Goal: Information Seeking & Learning: Check status

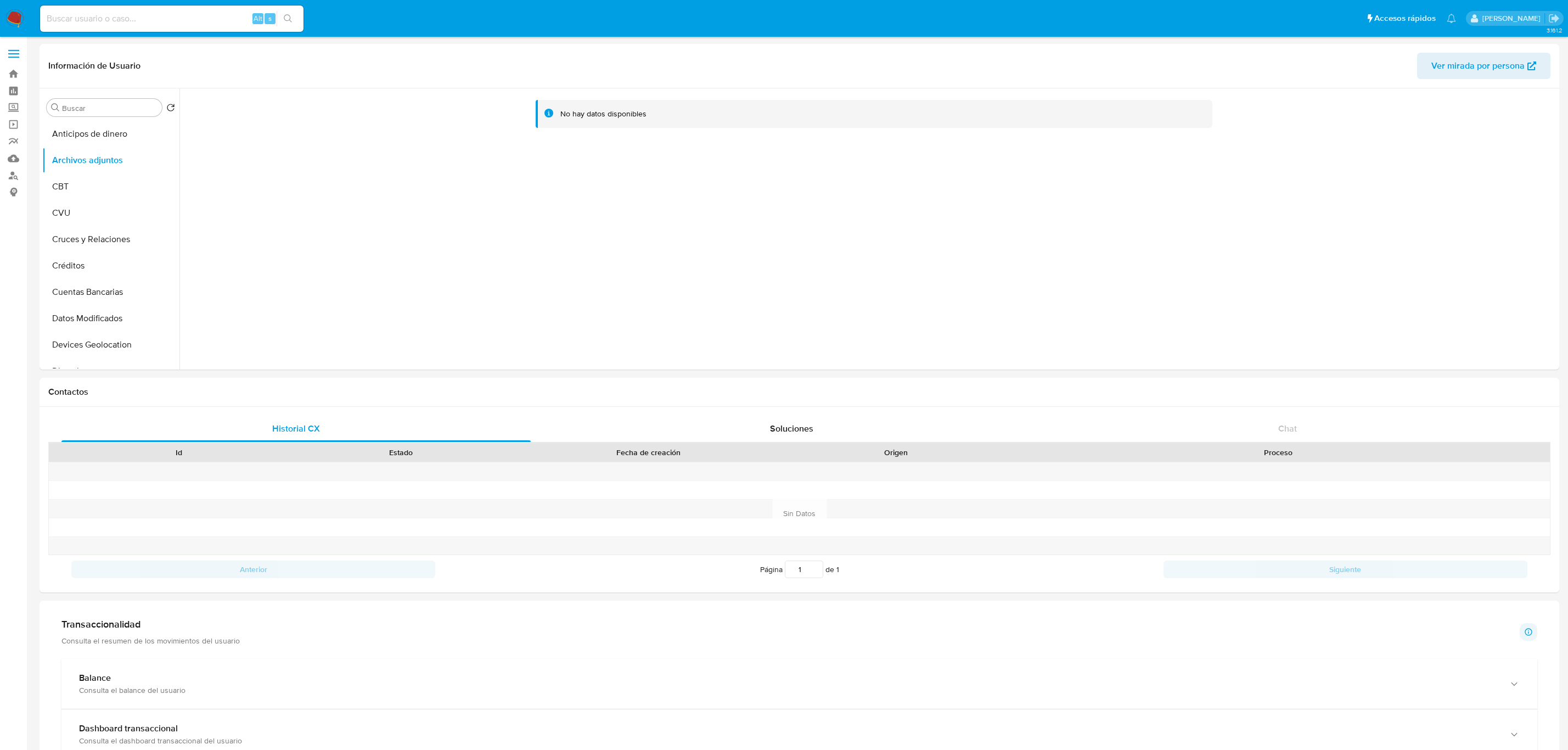
select select "10"
click at [183, 15] on input at bounding box center [171, 19] width 264 height 14
paste input "2287685533"
click at [260, 26] on input "2287685533" at bounding box center [171, 19] width 264 height 14
type input "2287685533"
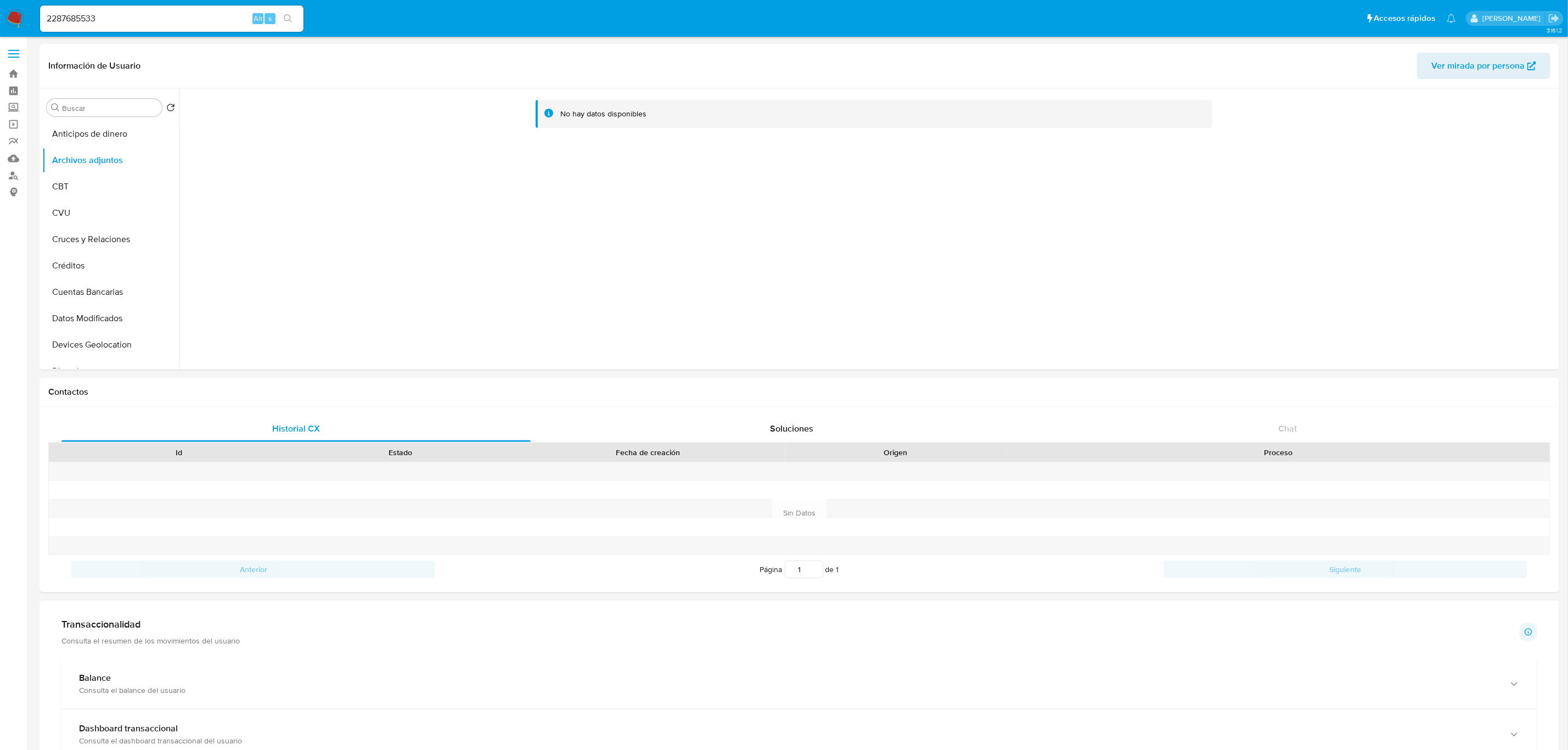
click at [281, 22] on button "search-icon" at bounding box center [288, 18] width 23 height 15
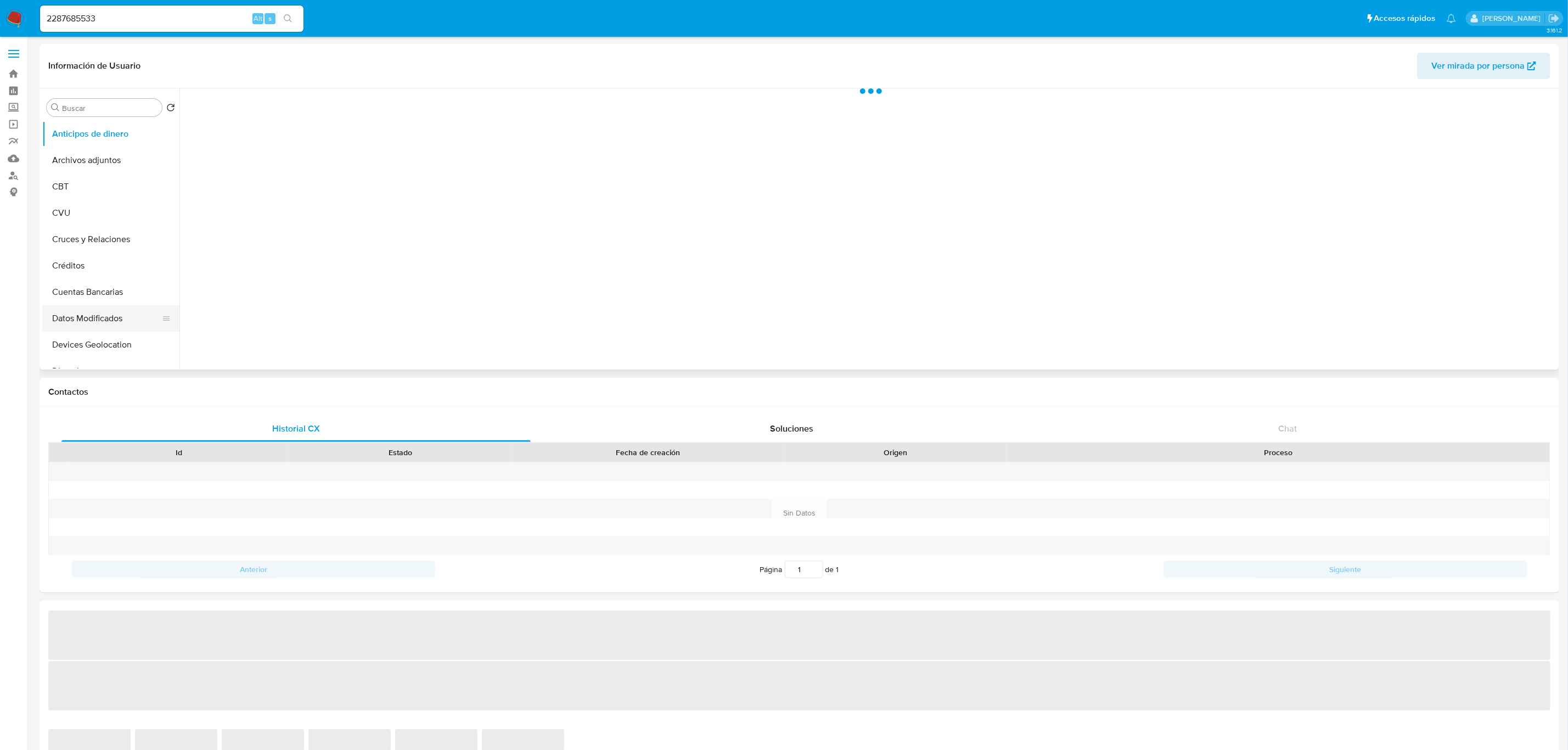
select select "10"
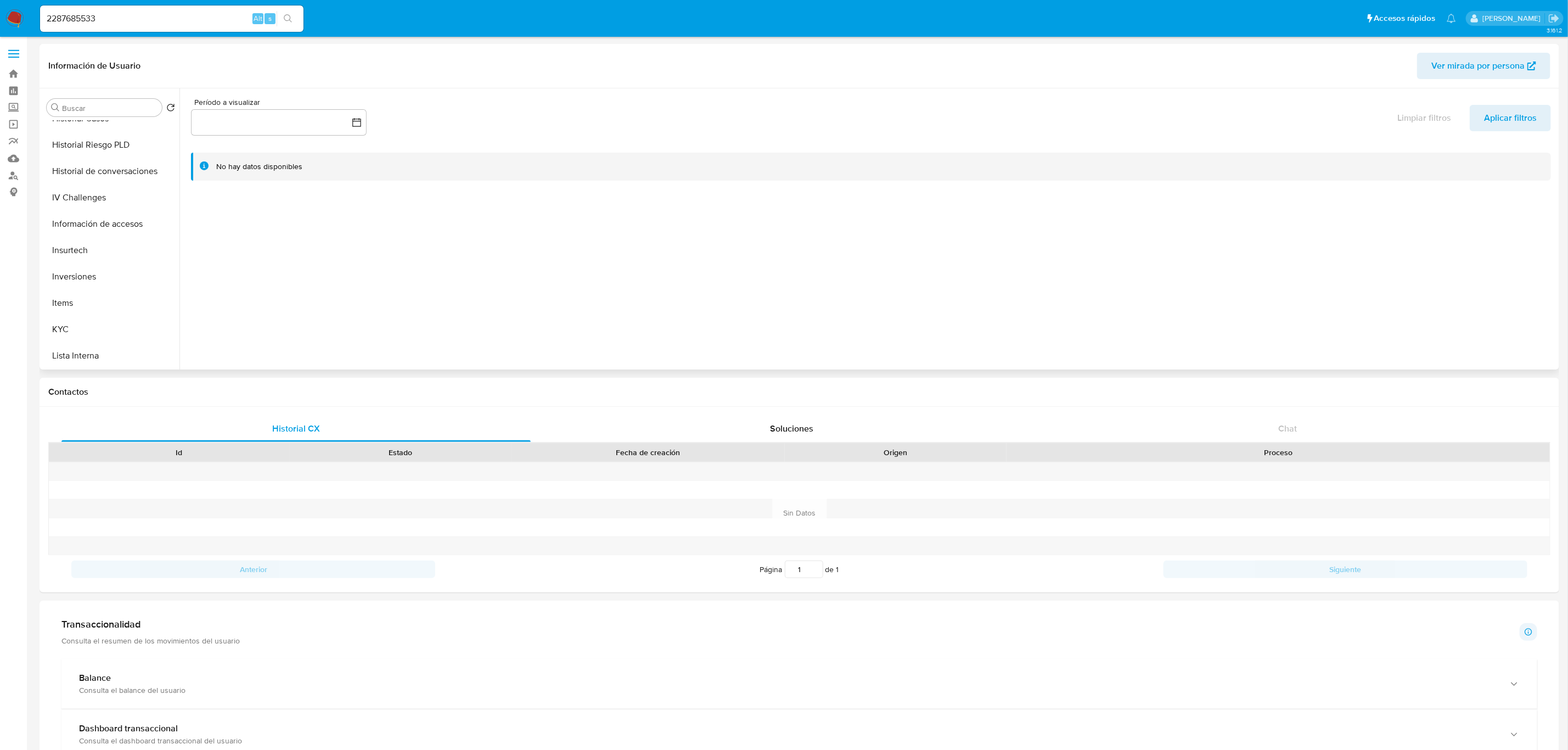
scroll to position [494, 0]
click at [101, 351] on button "Restricciones Nuevo Mundo" at bounding box center [107, 351] width 129 height 26
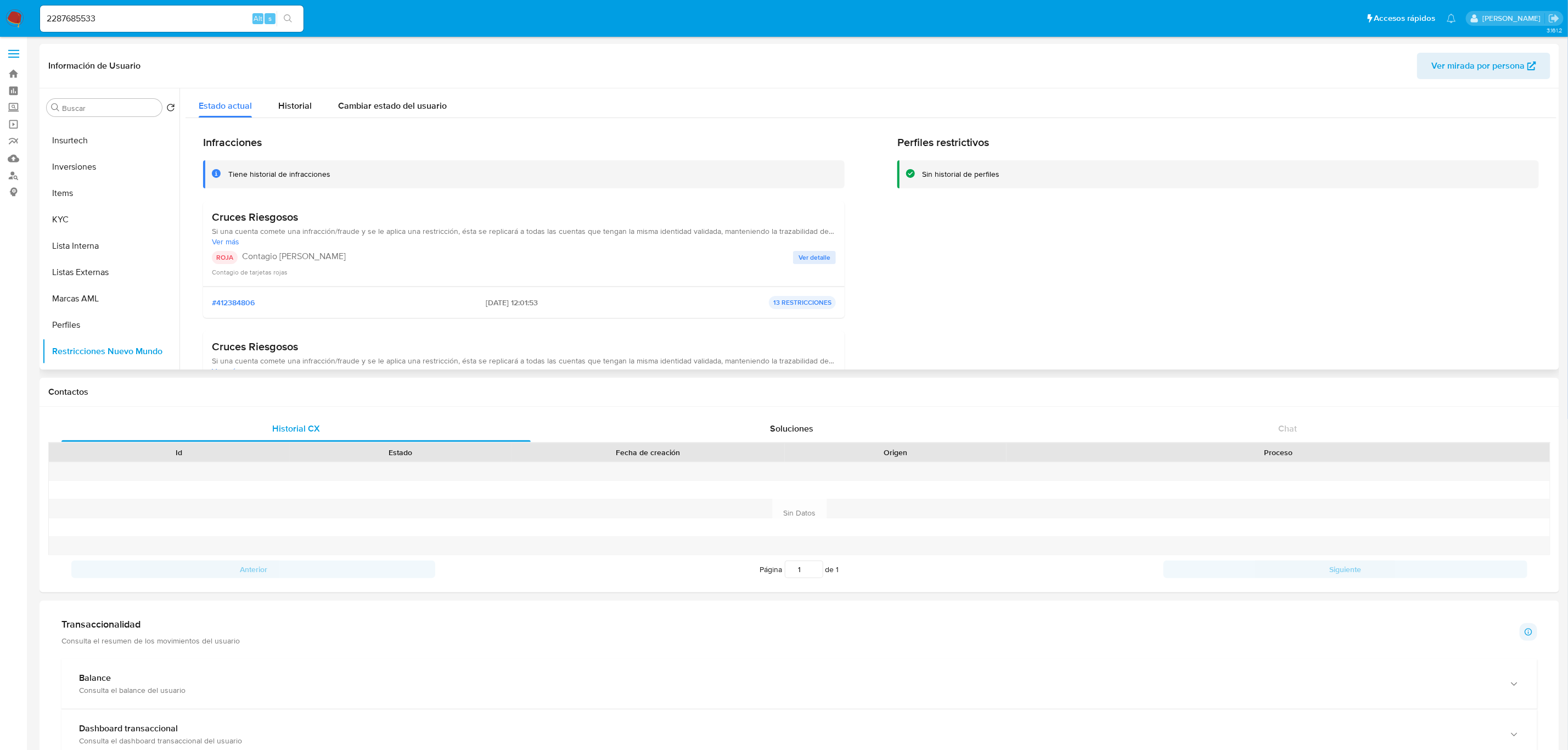
click at [826, 255] on span "Ver detalle" at bounding box center [814, 258] width 32 height 11
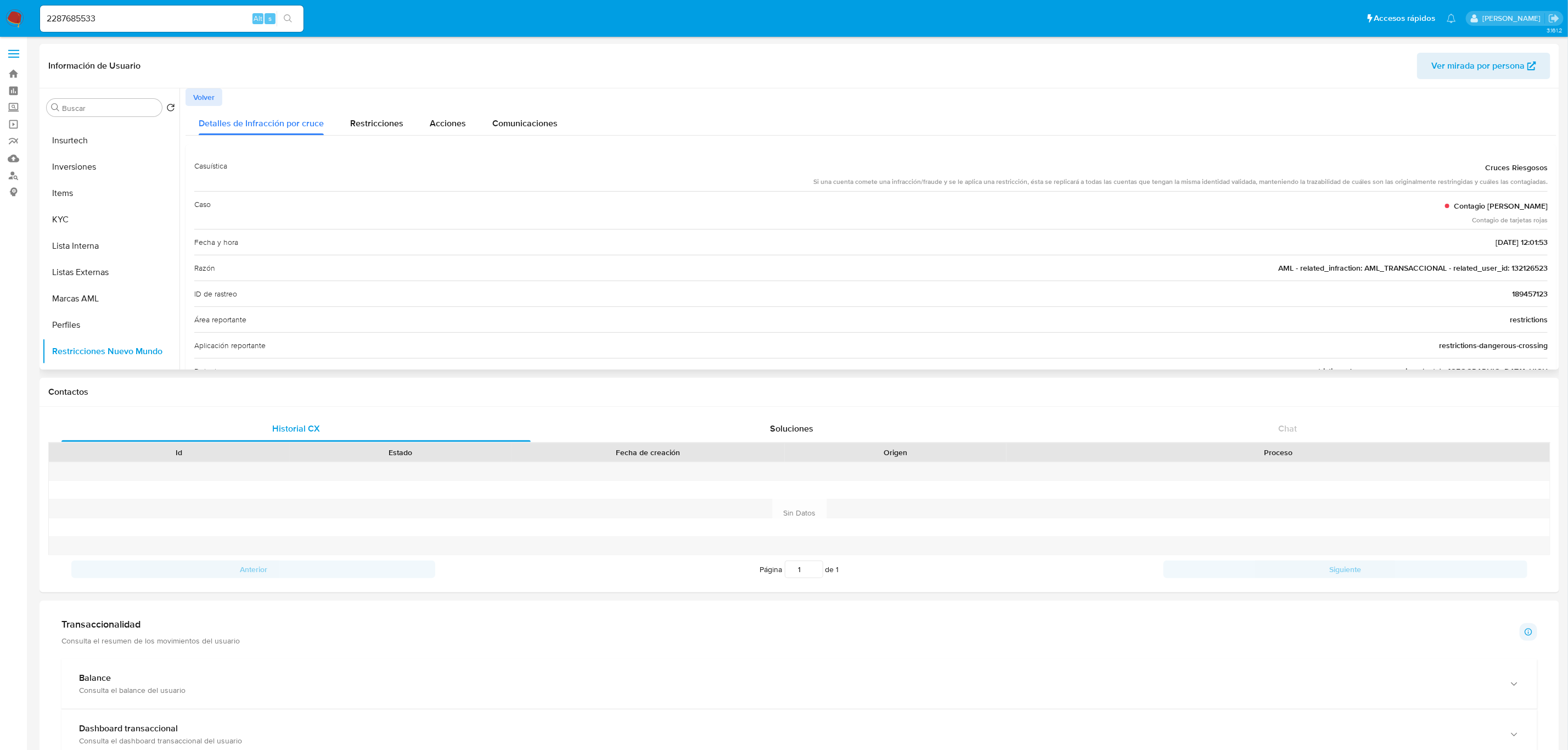
click at [1533, 266] on span "AML - related_infraction: AML_TRANSACCIONAL - related_user_id: 132126523" at bounding box center [1413, 267] width 270 height 11
drag, startPoint x: 1467, startPoint y: 244, endPoint x: 1544, endPoint y: 237, distance: 77.3
click at [1544, 237] on div "Casuística Cruces Riesgosos Si una cuenta comete una infracción/fraude y se le …" at bounding box center [870, 462] width 1371 height 636
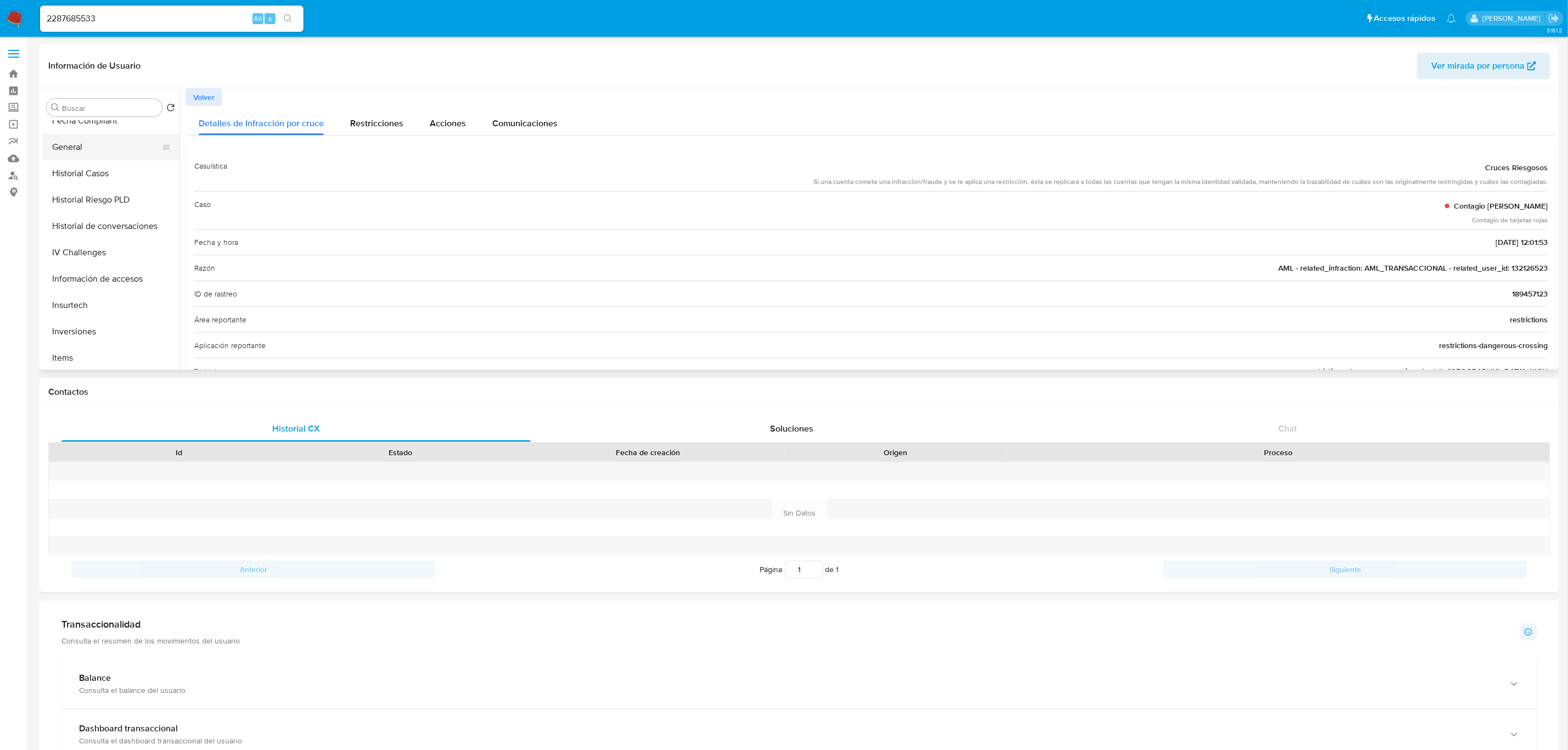
click at [87, 155] on button "General" at bounding box center [107, 147] width 129 height 26
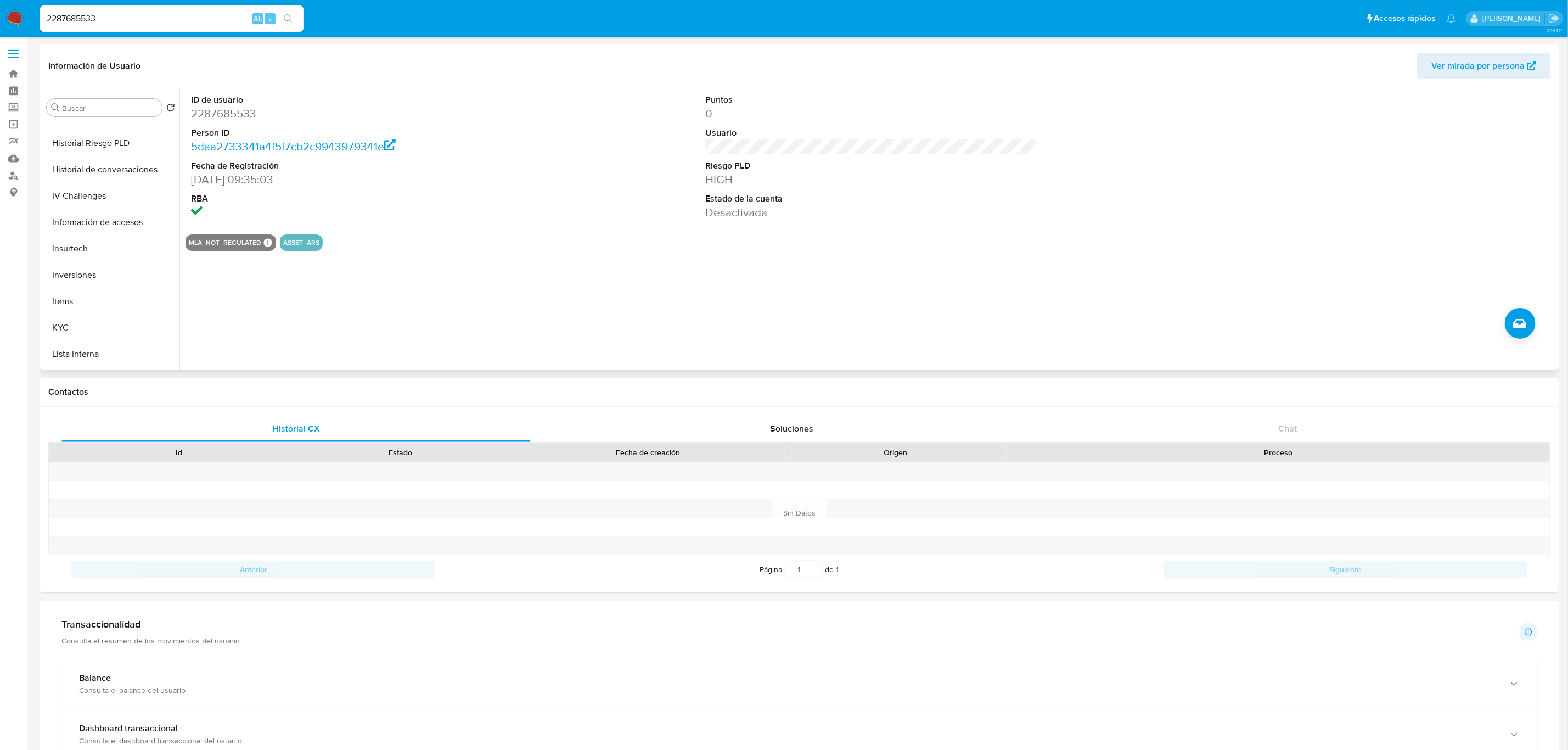
scroll to position [569, 0]
click at [121, 269] on button "Restricciones Nuevo Mundo" at bounding box center [107, 277] width 129 height 26
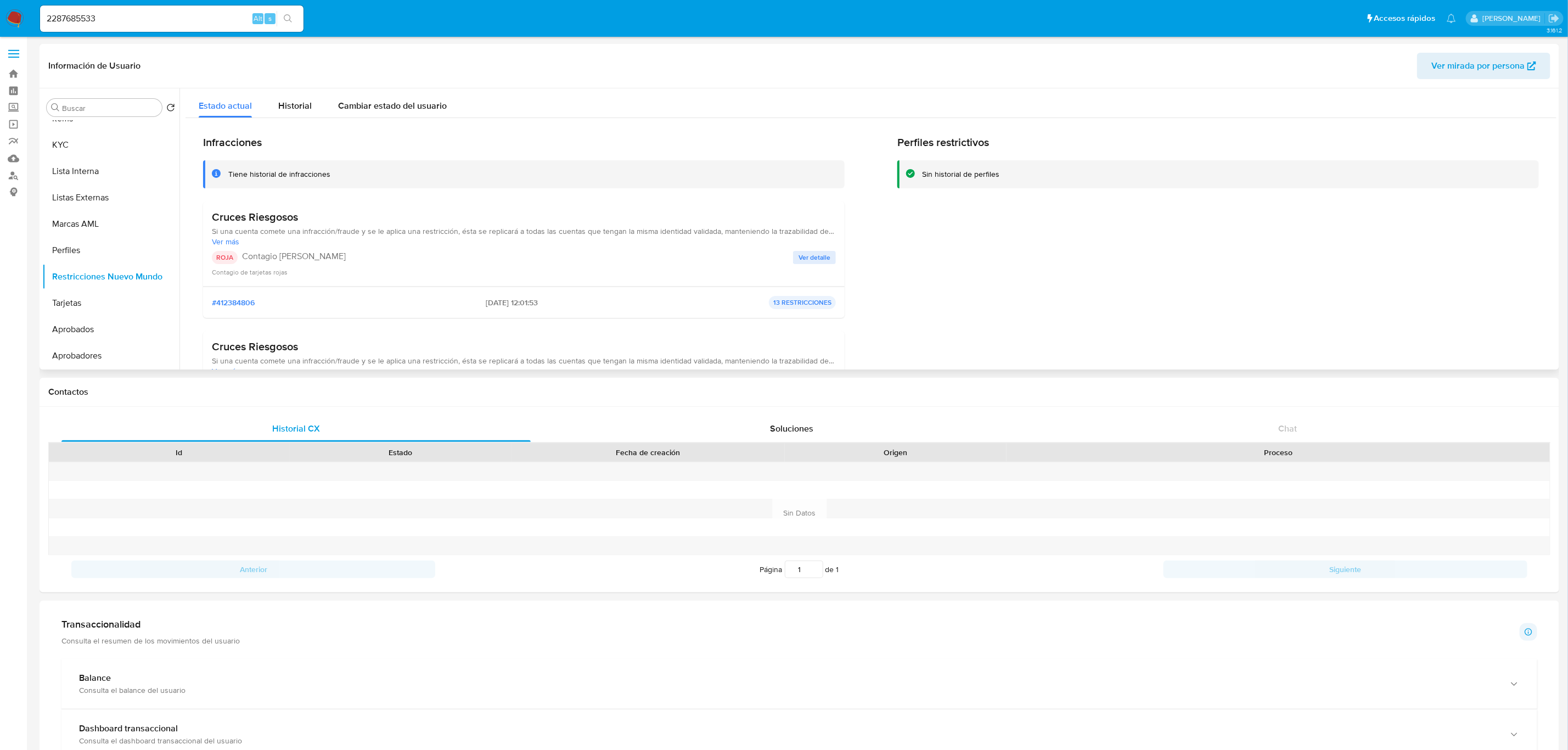
click at [822, 259] on span "Ver detalle" at bounding box center [814, 258] width 32 height 11
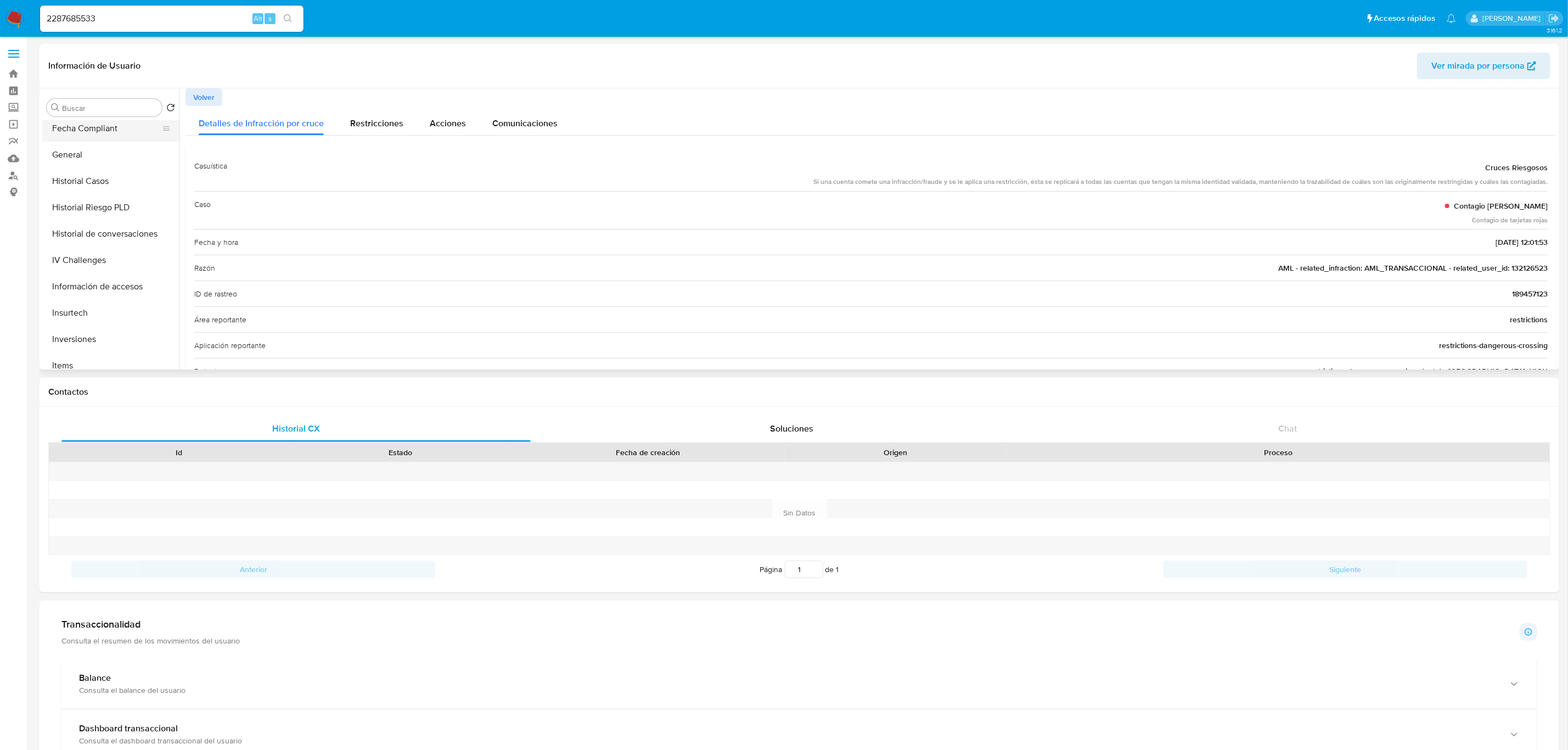
scroll to position [239, 0]
click at [68, 236] on button "General" at bounding box center [107, 237] width 129 height 26
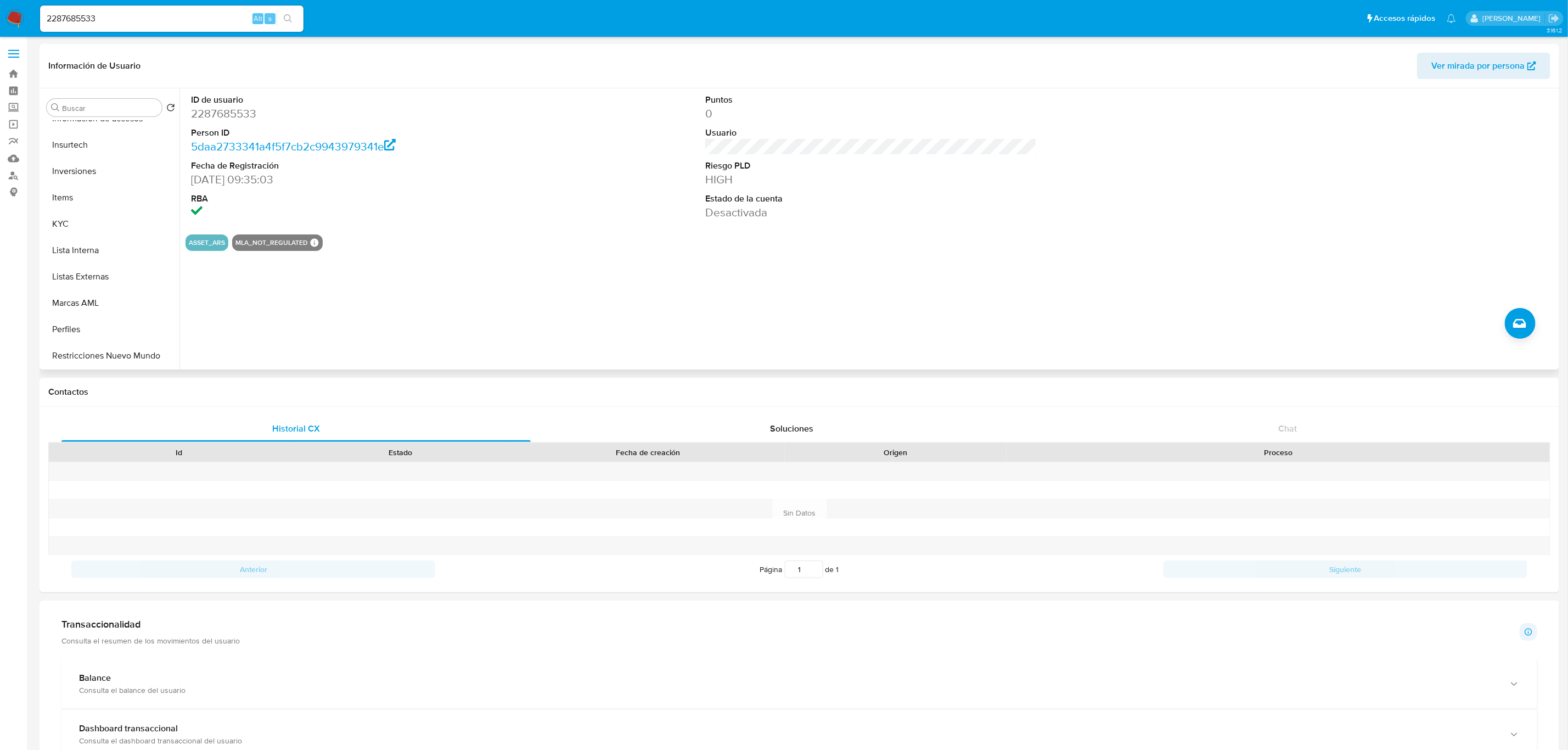
scroll to position [569, 0]
click at [107, 282] on button "Restricciones Nuevo Mundo" at bounding box center [107, 277] width 129 height 26
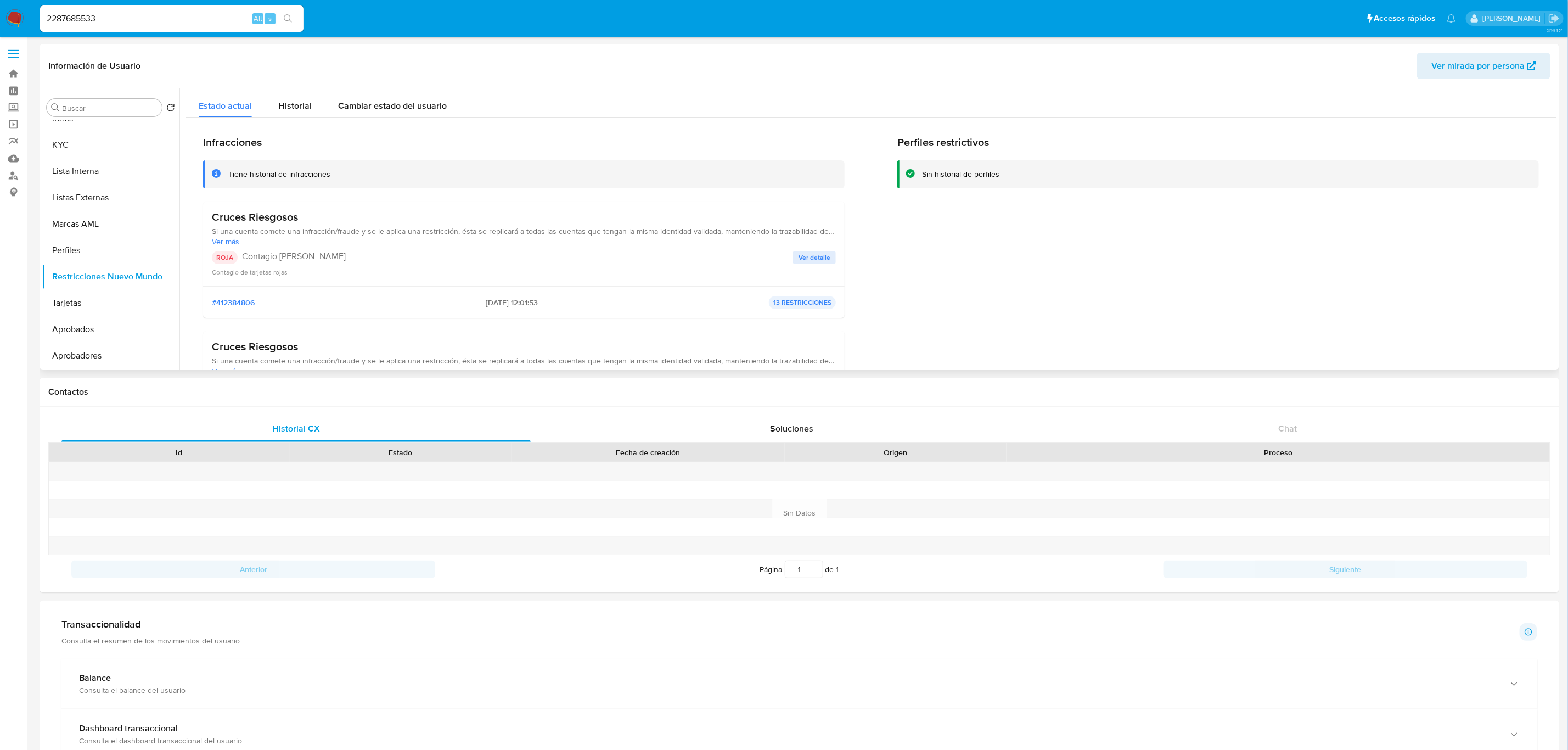
click at [822, 256] on span "Ver detalle" at bounding box center [814, 258] width 32 height 11
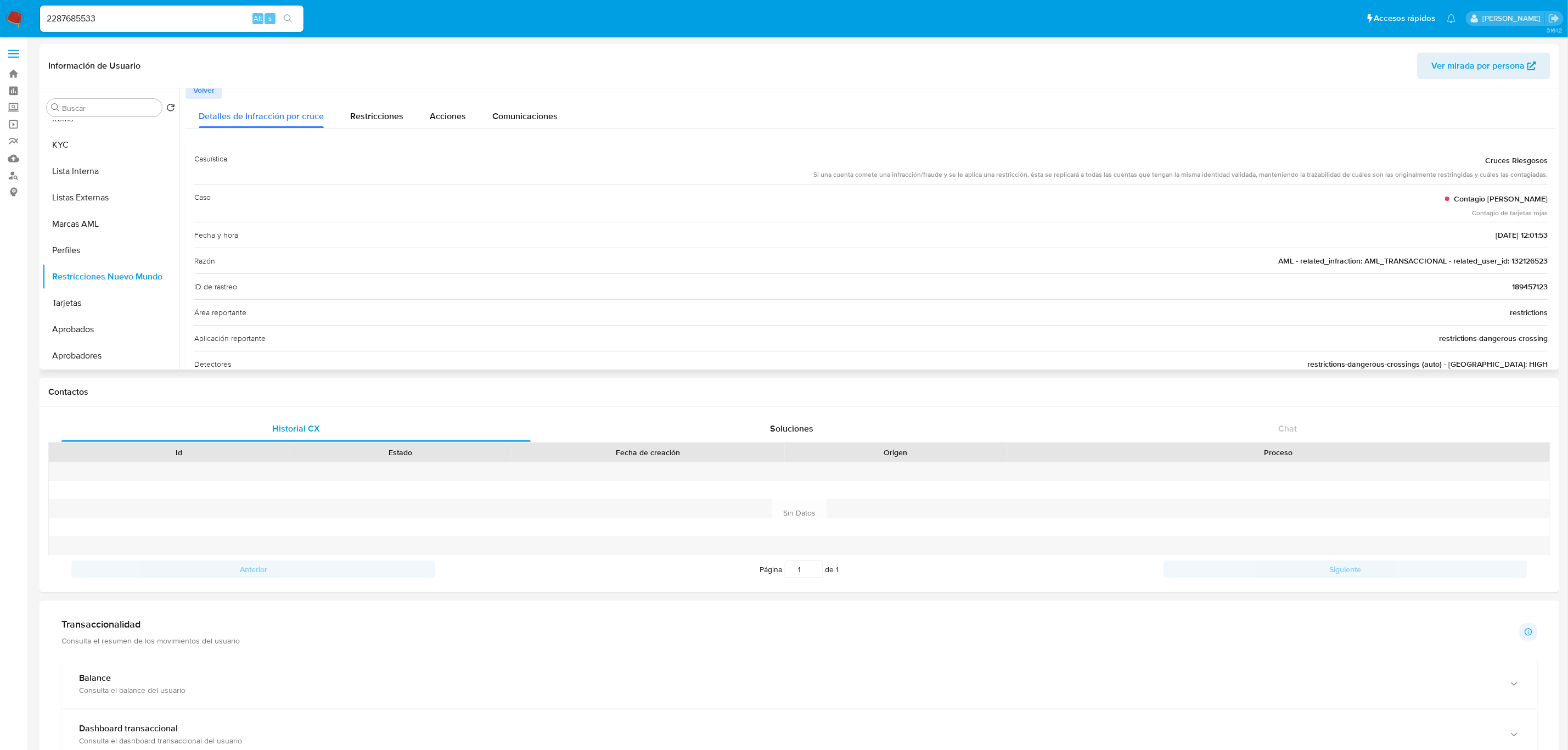
scroll to position [82, 0]
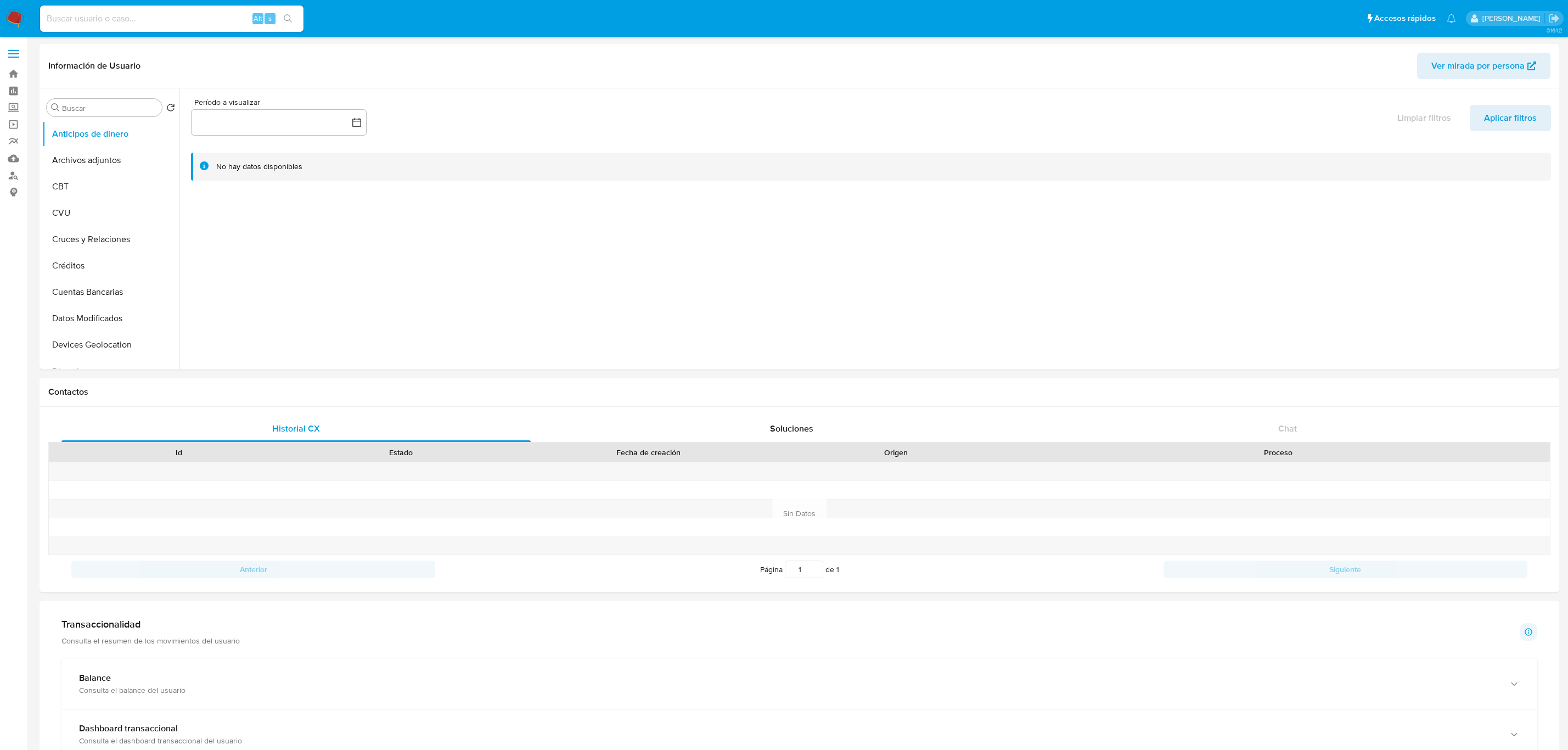
select select "10"
click at [146, 19] on input at bounding box center [171, 19] width 264 height 14
paste input "132126523"
type input "132126523"
click at [281, 20] on button "search-icon" at bounding box center [288, 18] width 23 height 15
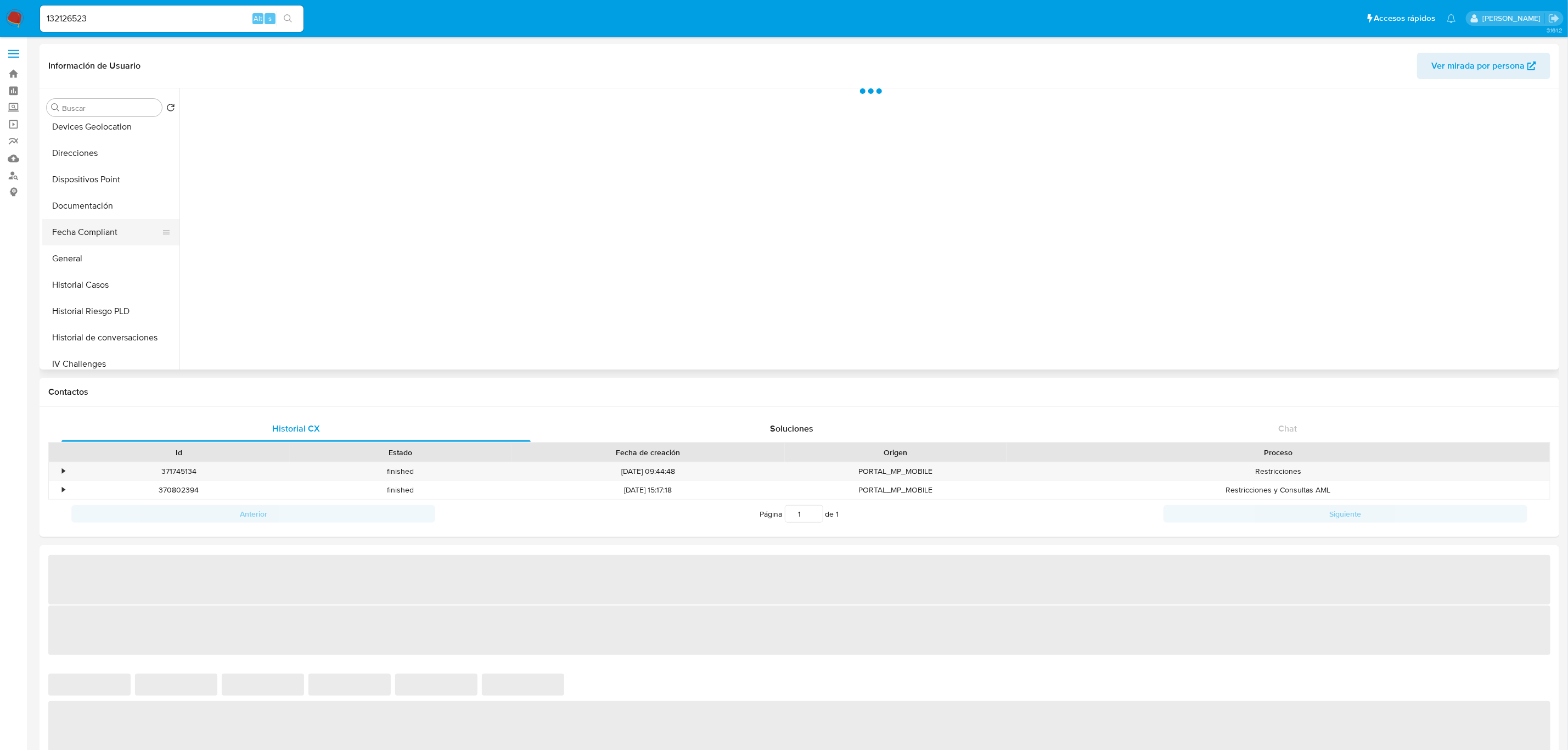
select select "10"
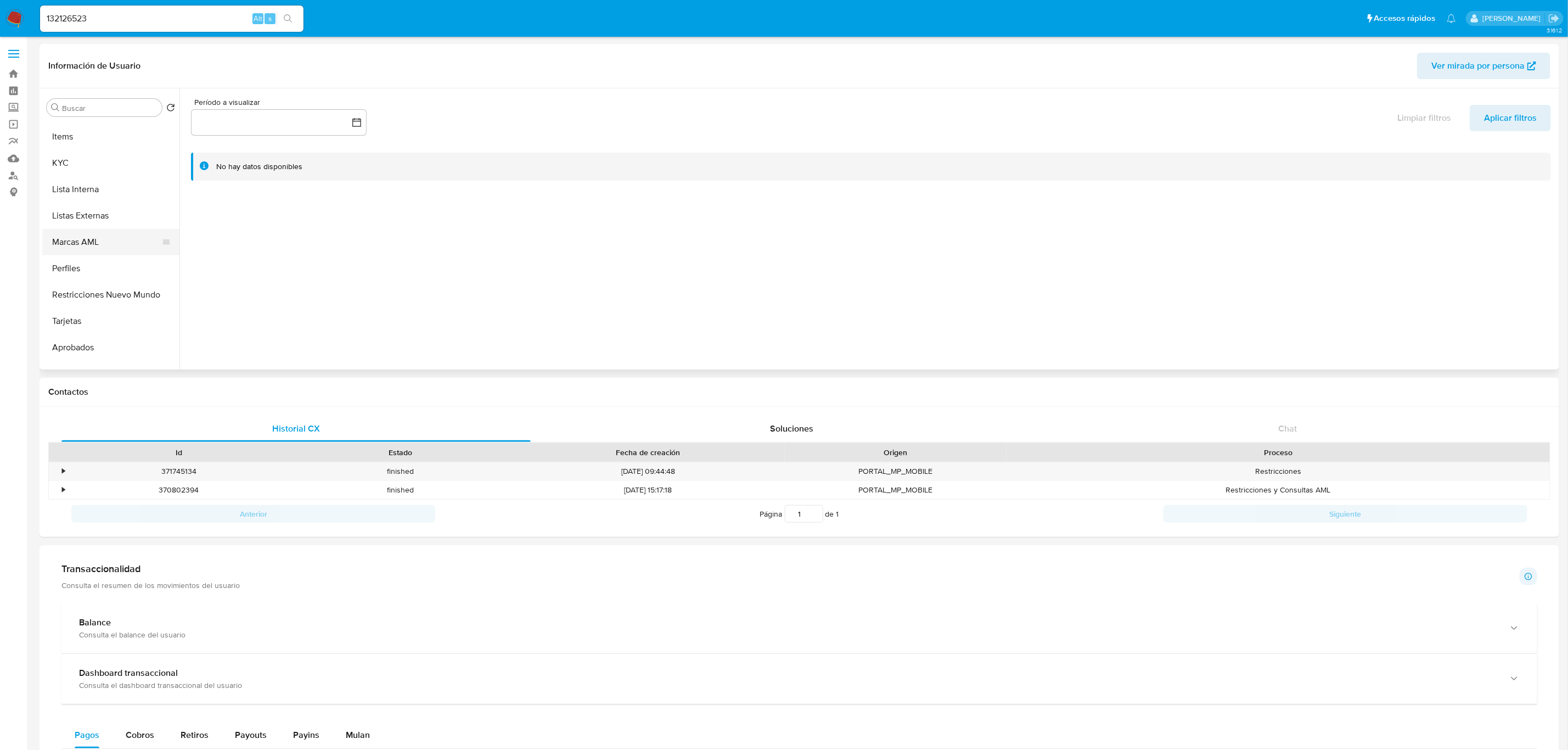
scroll to position [569, 0]
click at [101, 269] on button "Restricciones Nuevo Mundo" at bounding box center [107, 277] width 129 height 26
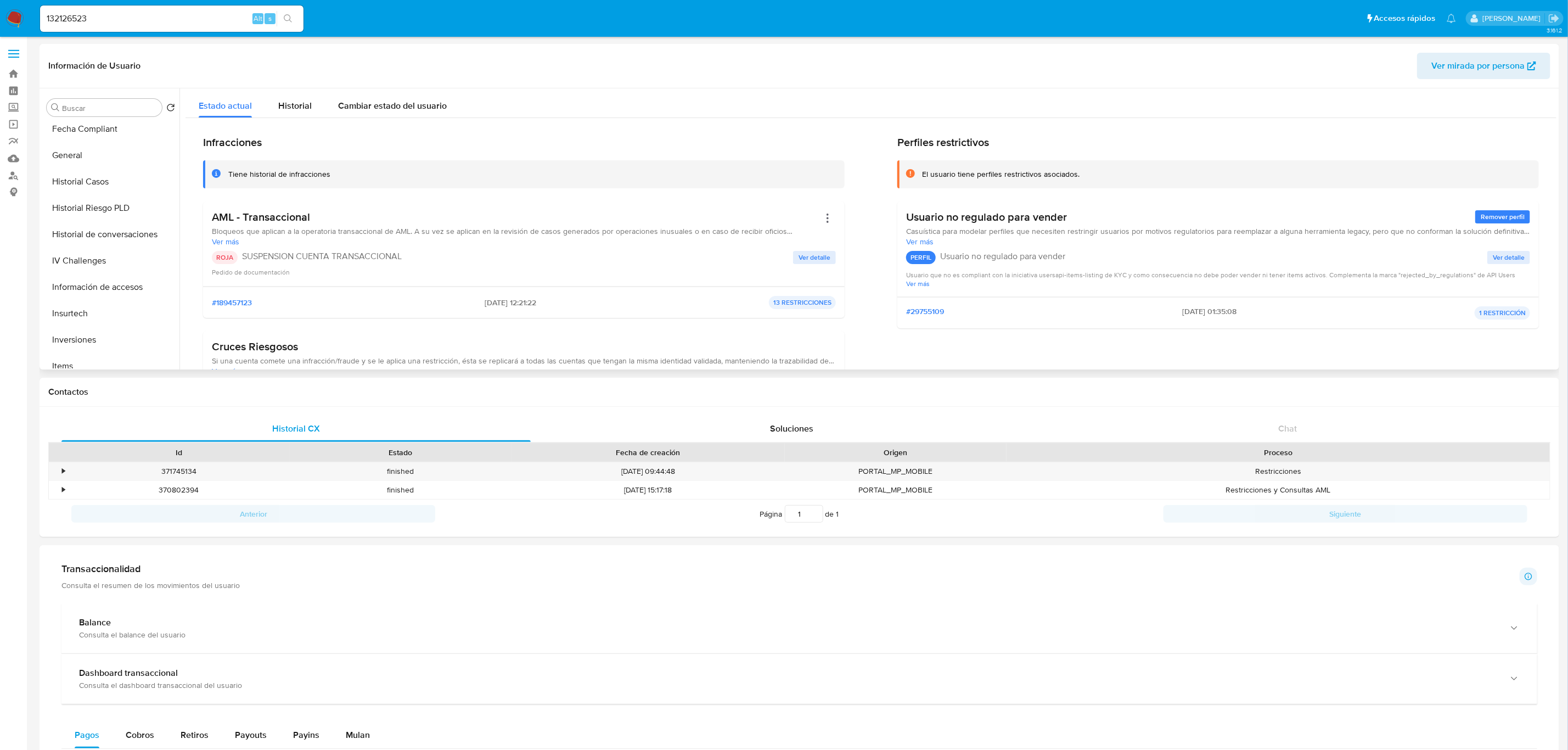
scroll to position [239, 0]
click at [105, 266] on button "Historial Casos" at bounding box center [107, 264] width 129 height 26
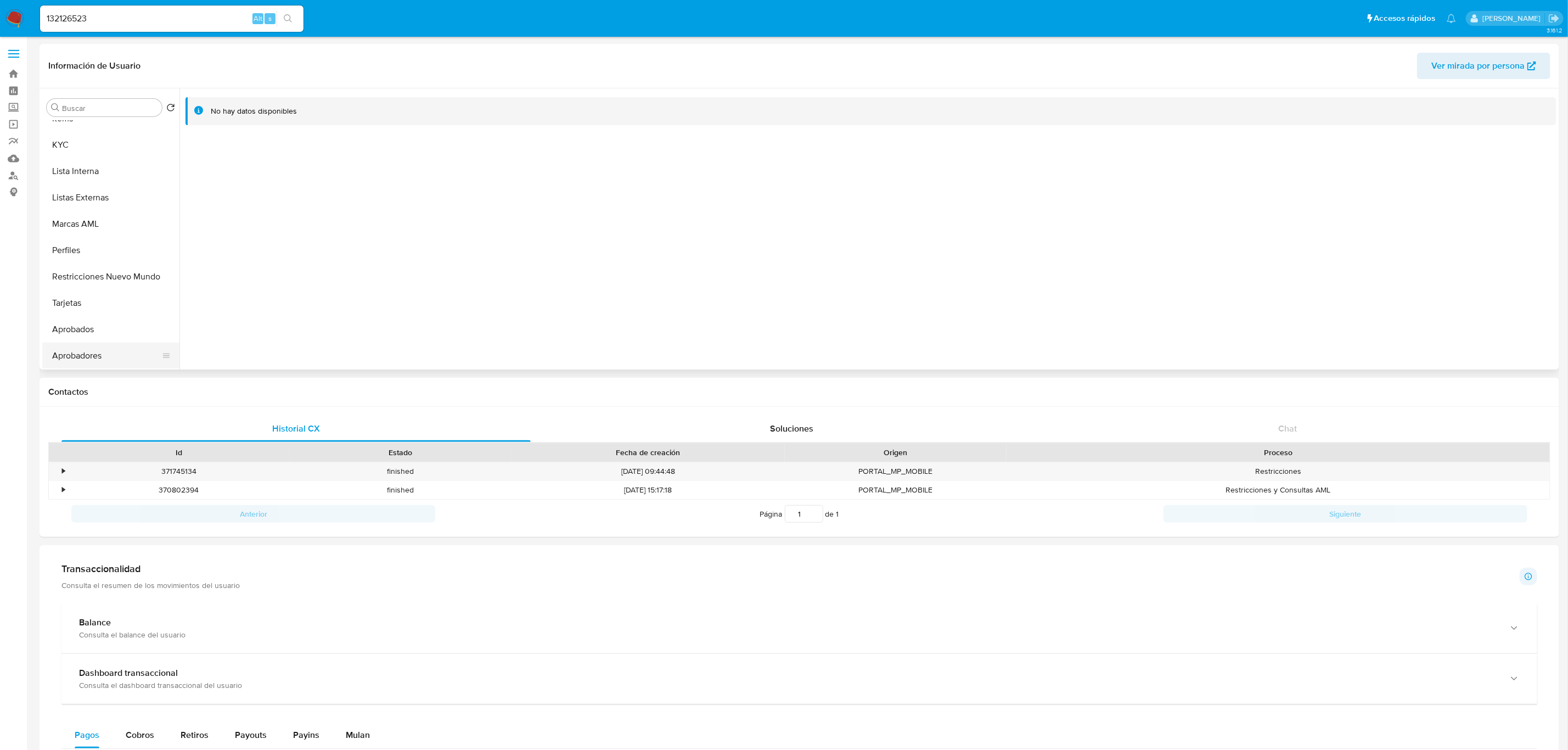
scroll to position [82, 0]
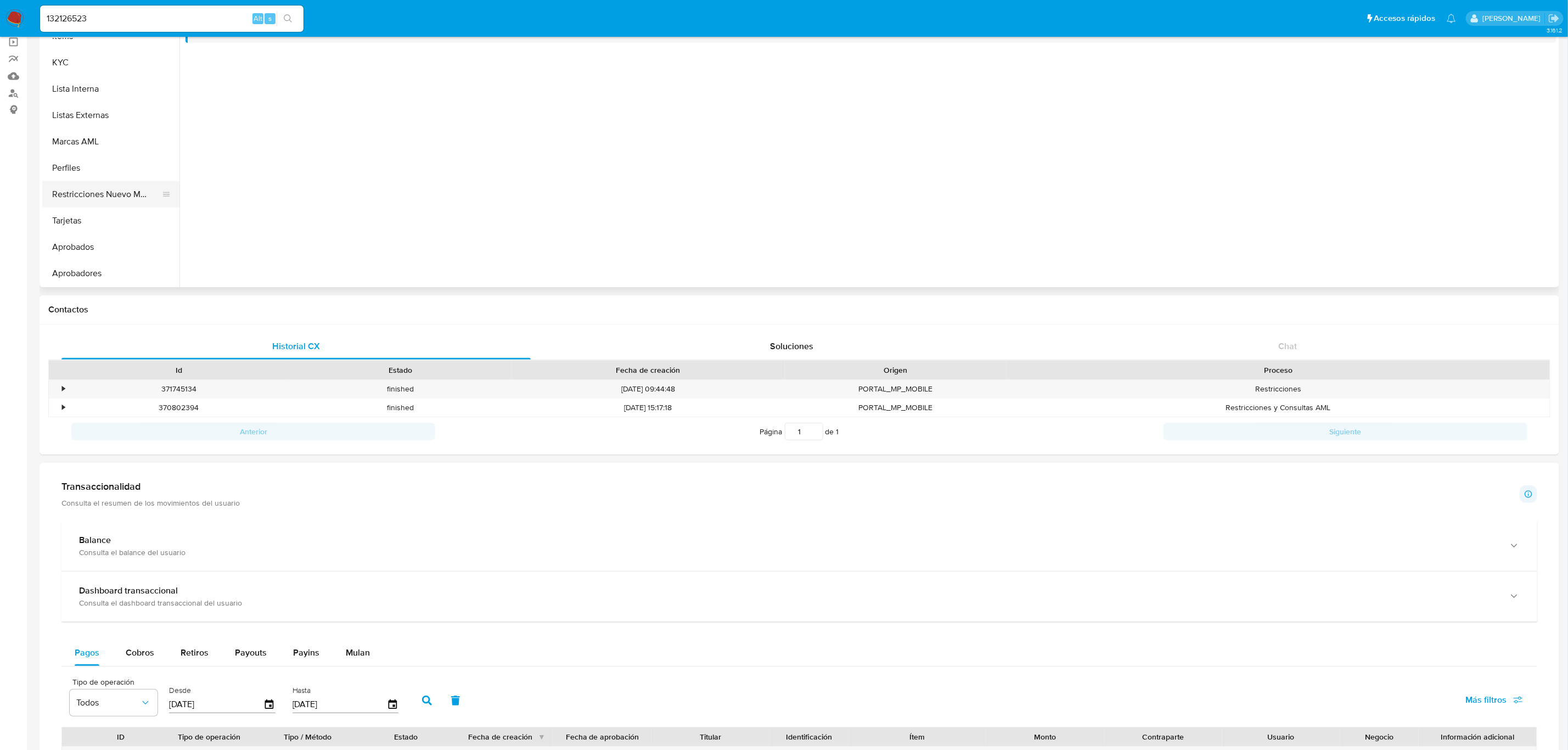
click at [116, 199] on button "Restricciones Nuevo Mundo" at bounding box center [107, 194] width 129 height 26
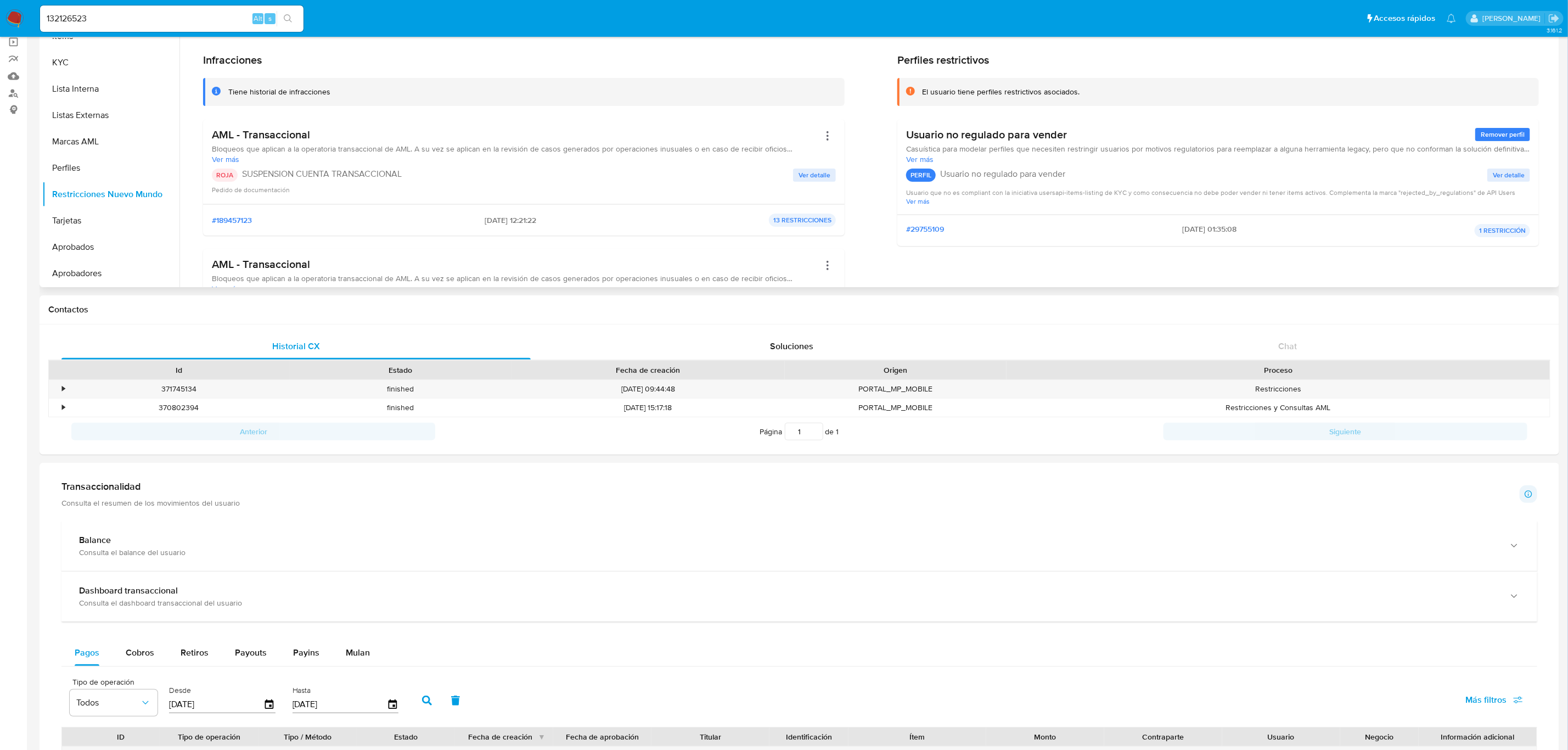
click at [812, 169] on span "Ver detalle" at bounding box center [814, 175] width 32 height 11
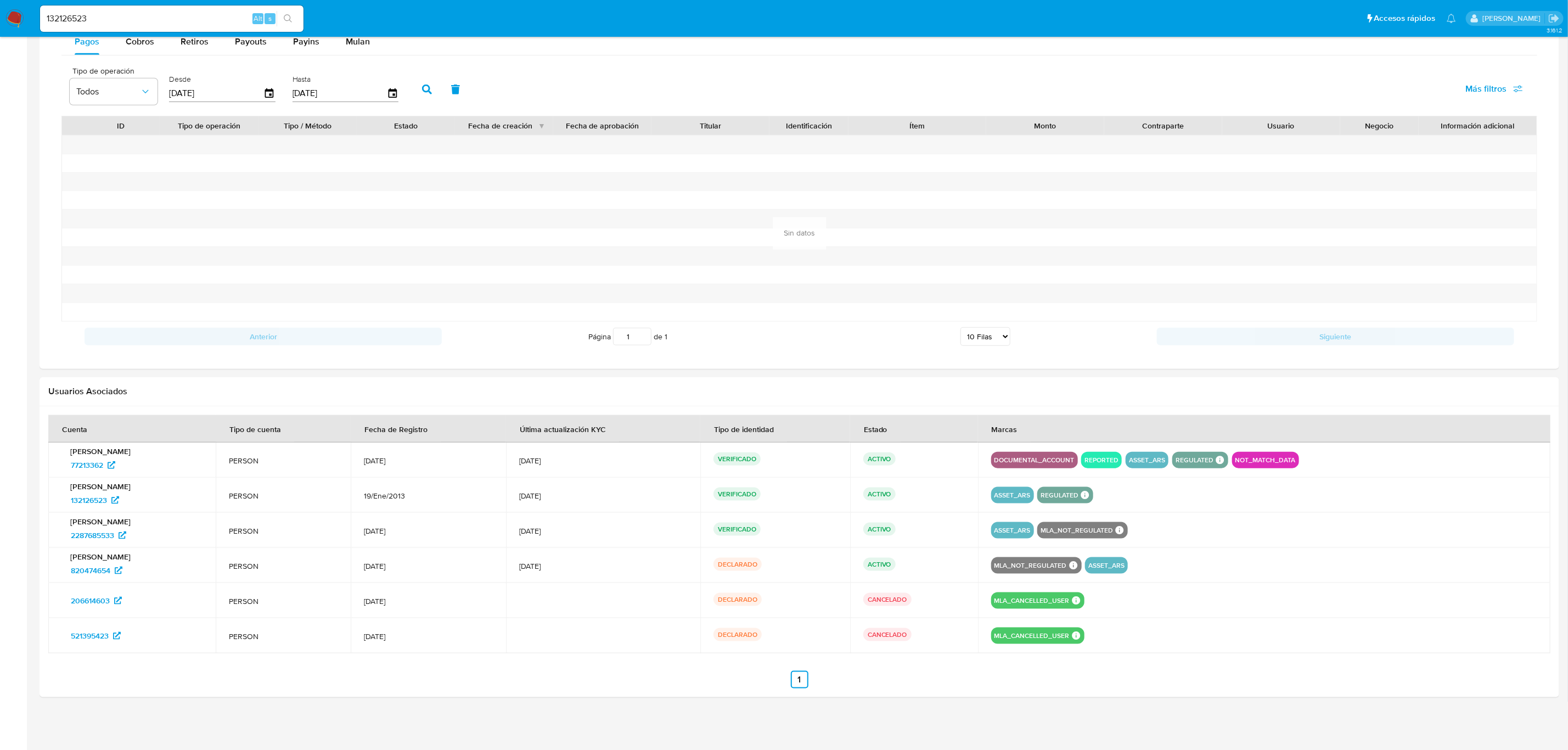
scroll to position [699, 0]
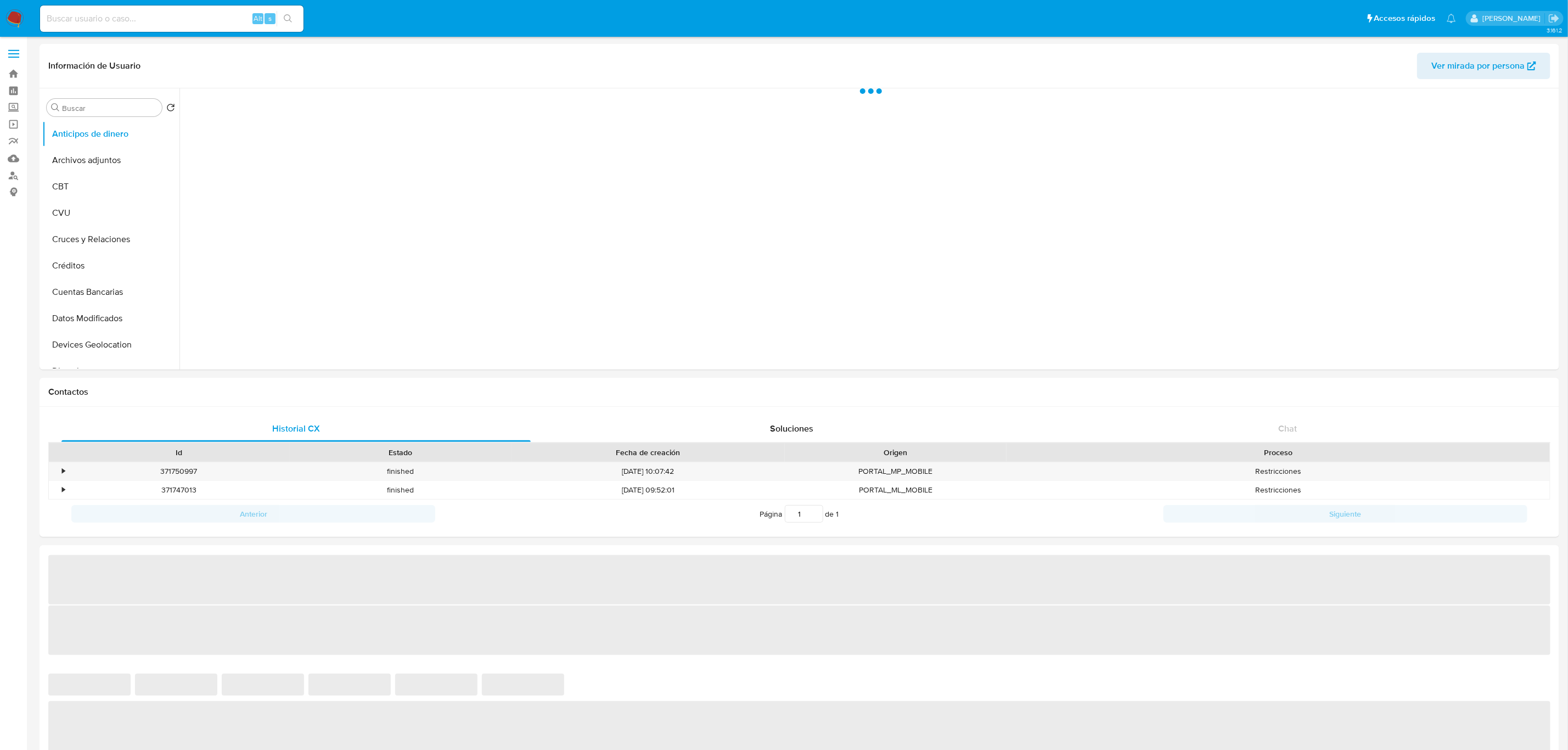
select select "10"
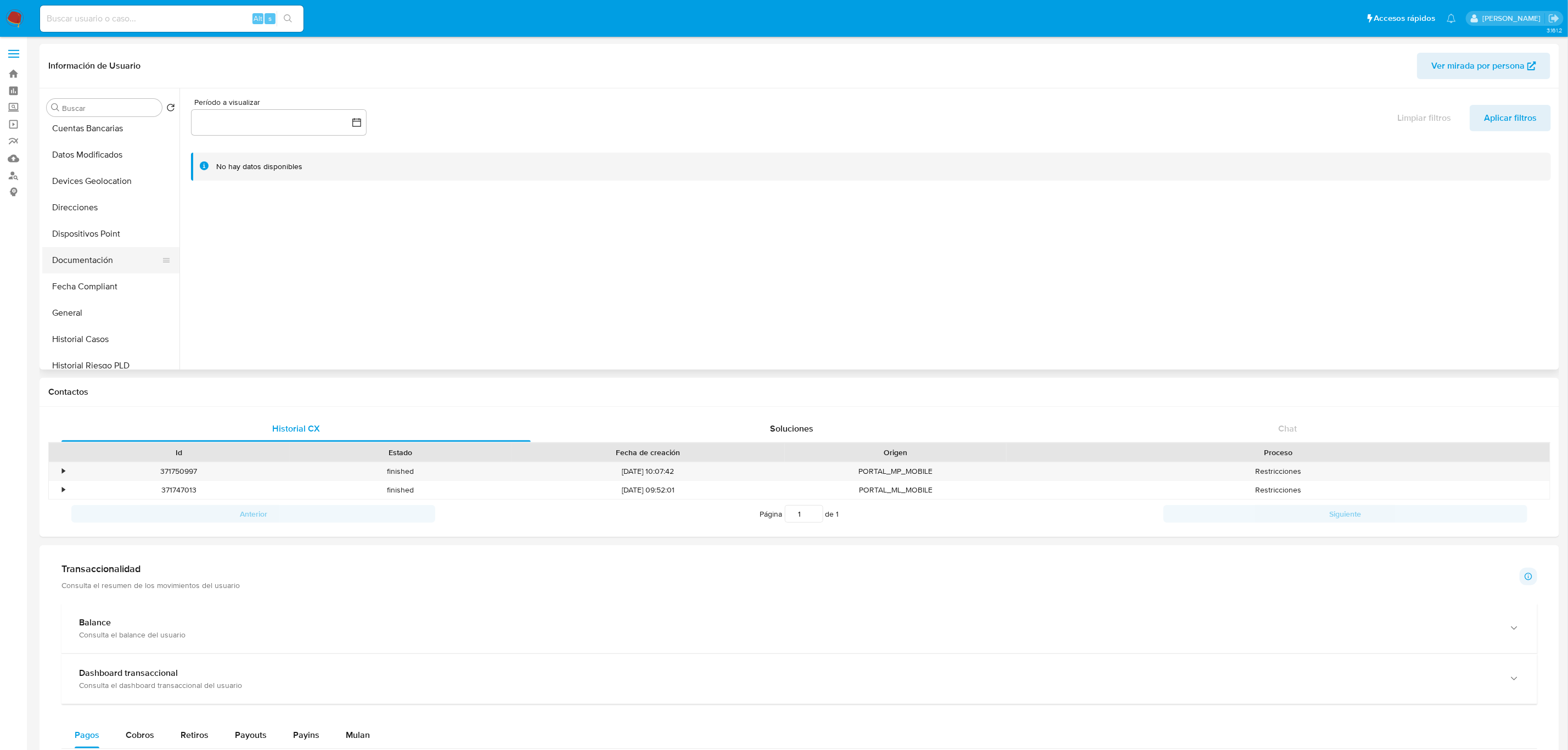
scroll to position [165, 0]
click at [80, 336] on button "Historial Casos" at bounding box center [107, 338] width 129 height 26
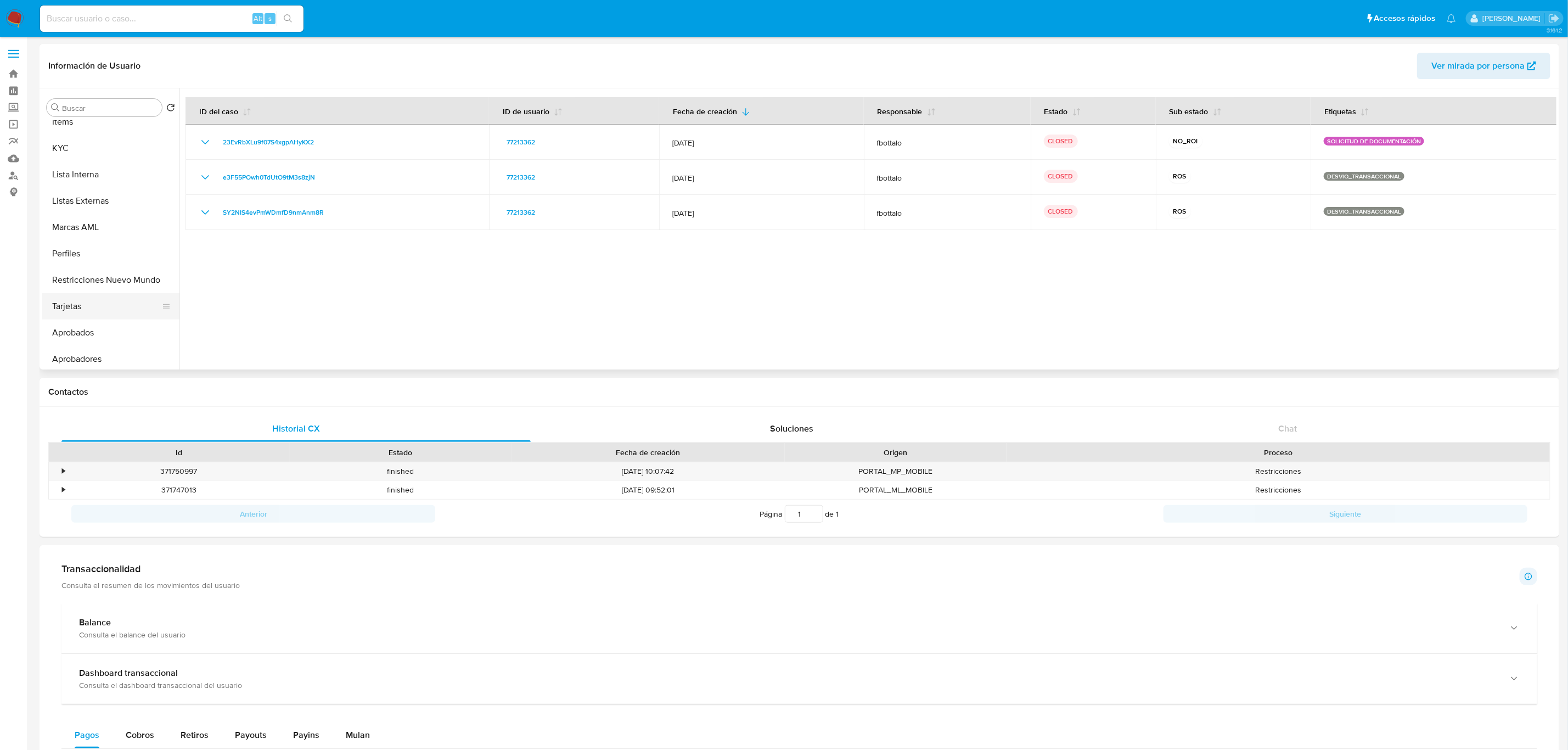
scroll to position [569, 0]
click at [106, 279] on button "Restricciones Nuevo Mundo" at bounding box center [107, 277] width 129 height 26
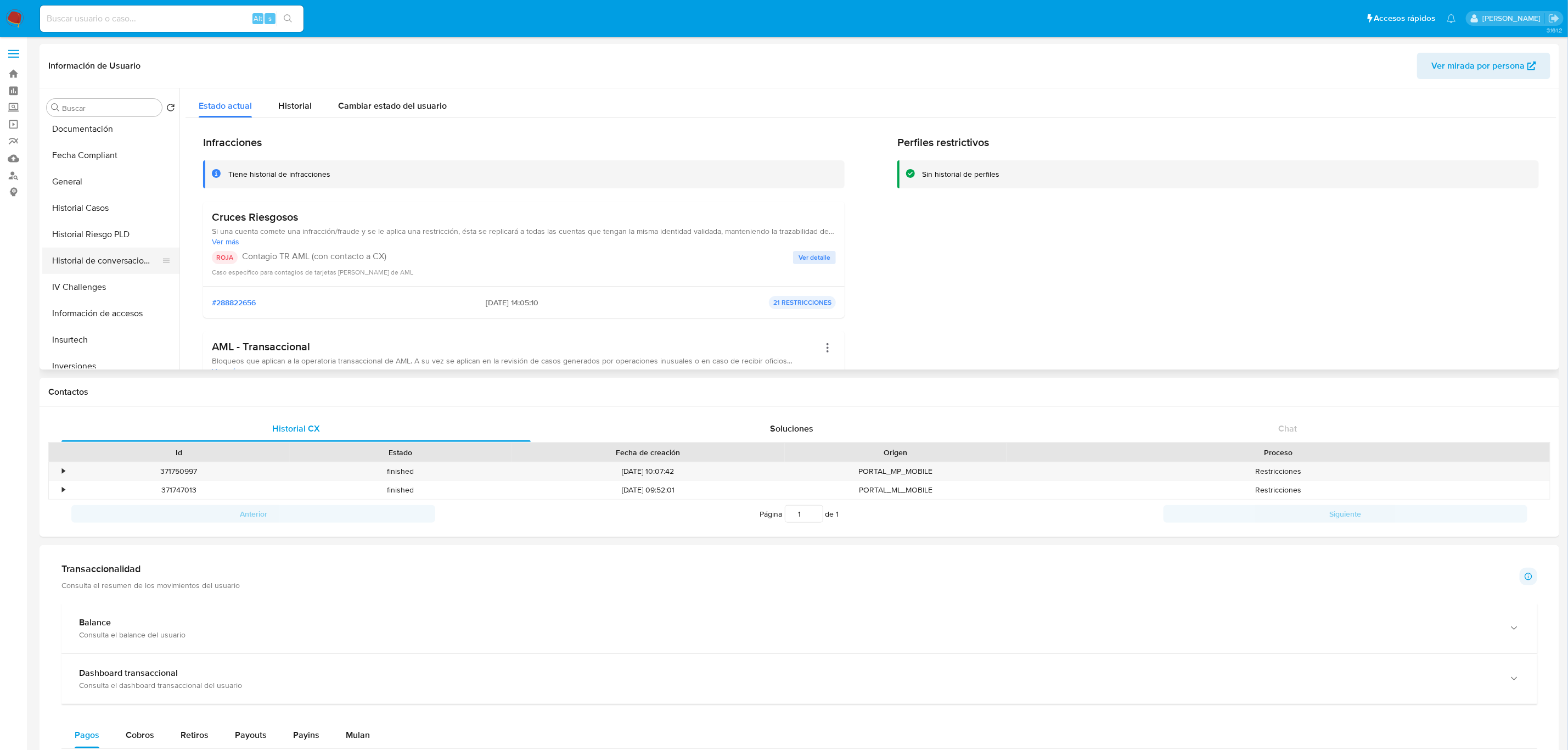
scroll to position [299, 0]
click at [97, 233] on button "Historial Riesgo PLD" at bounding box center [107, 230] width 129 height 26
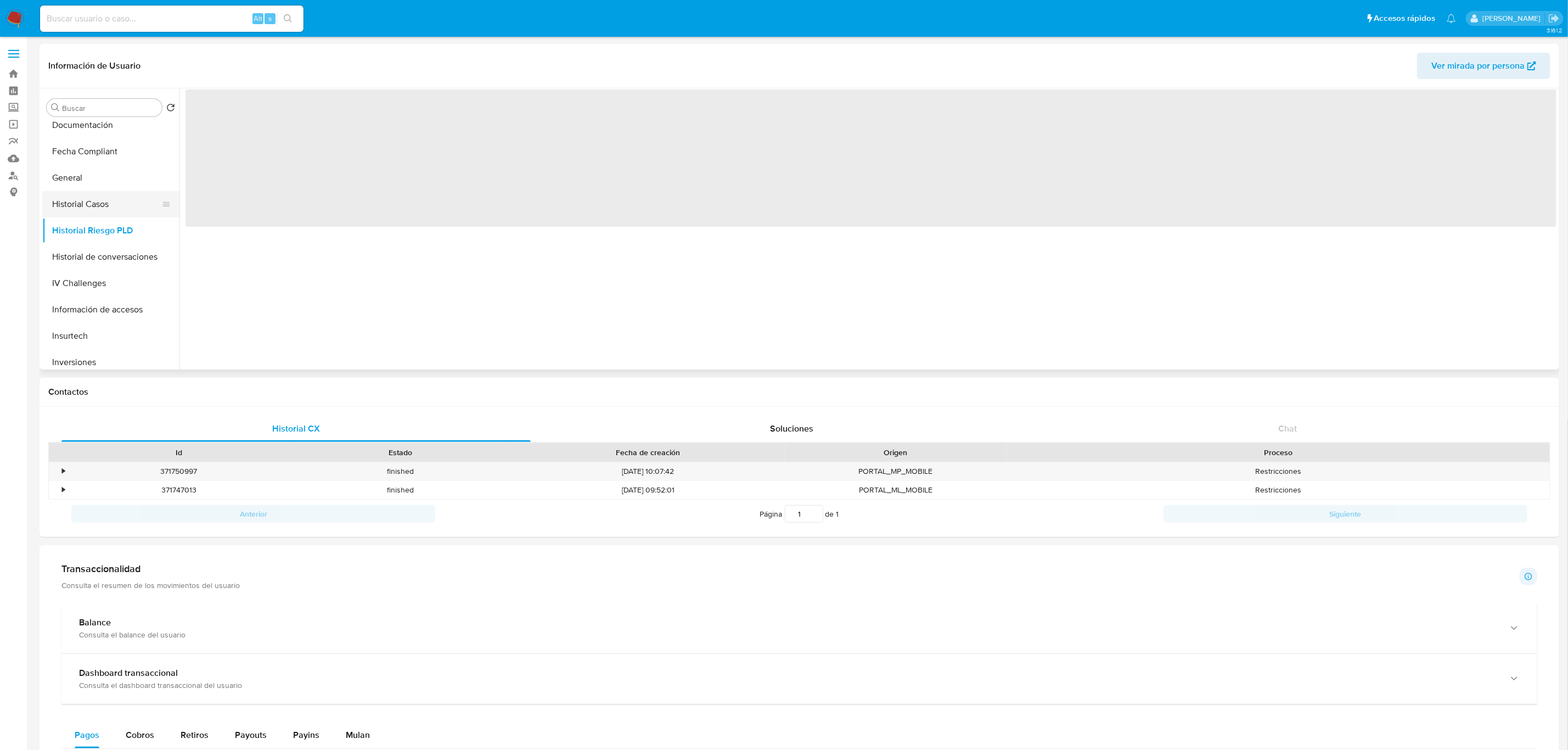
click at [93, 209] on button "Historial Casos" at bounding box center [107, 205] width 129 height 26
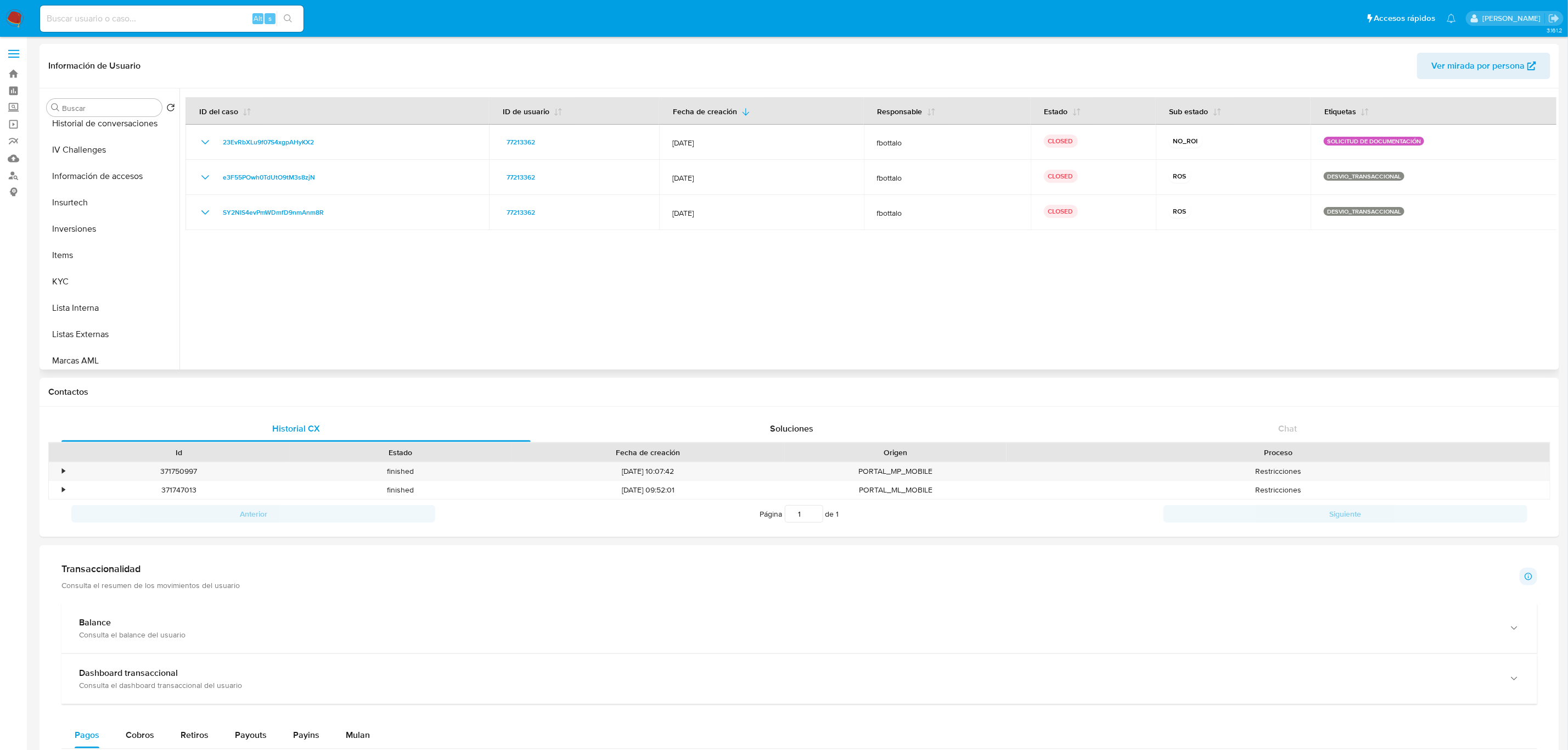
scroll to position [546, 0]
click at [89, 191] on button "Lista Interna" at bounding box center [107, 194] width 129 height 26
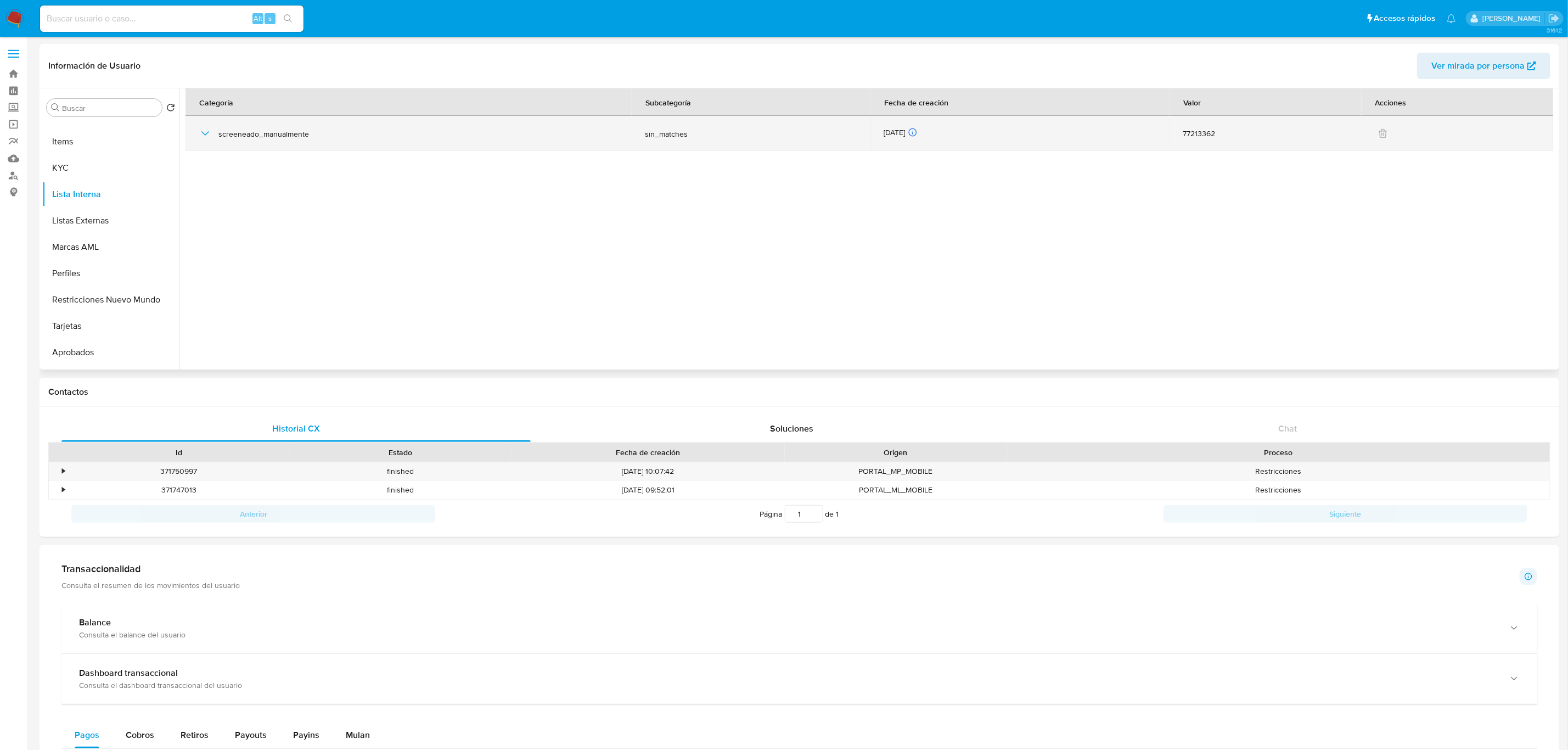
click at [213, 132] on div "screeneado_manualmente" at bounding box center [408, 133] width 420 height 35
click at [201, 135] on icon "button" at bounding box center [205, 133] width 13 height 13
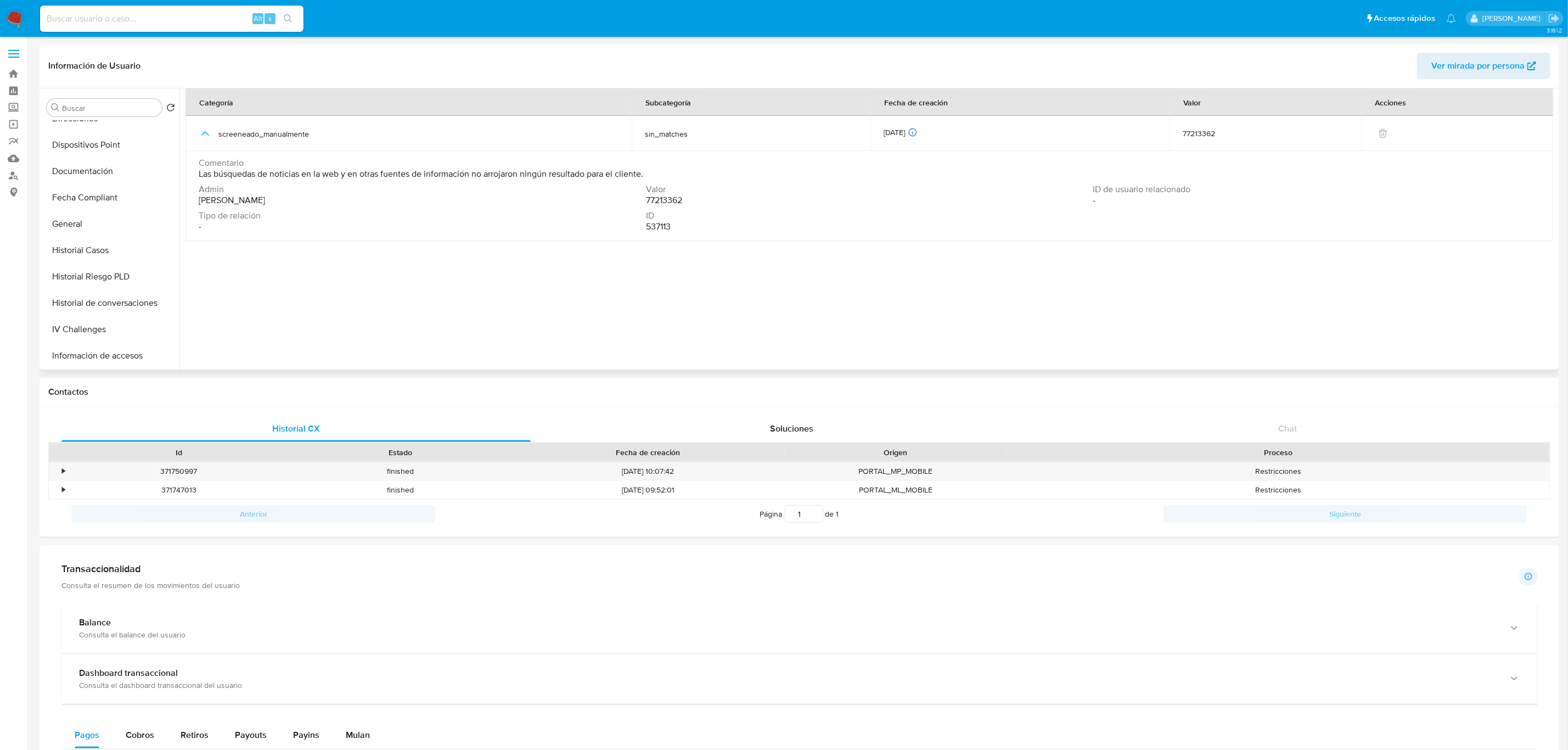
scroll to position [216, 0]
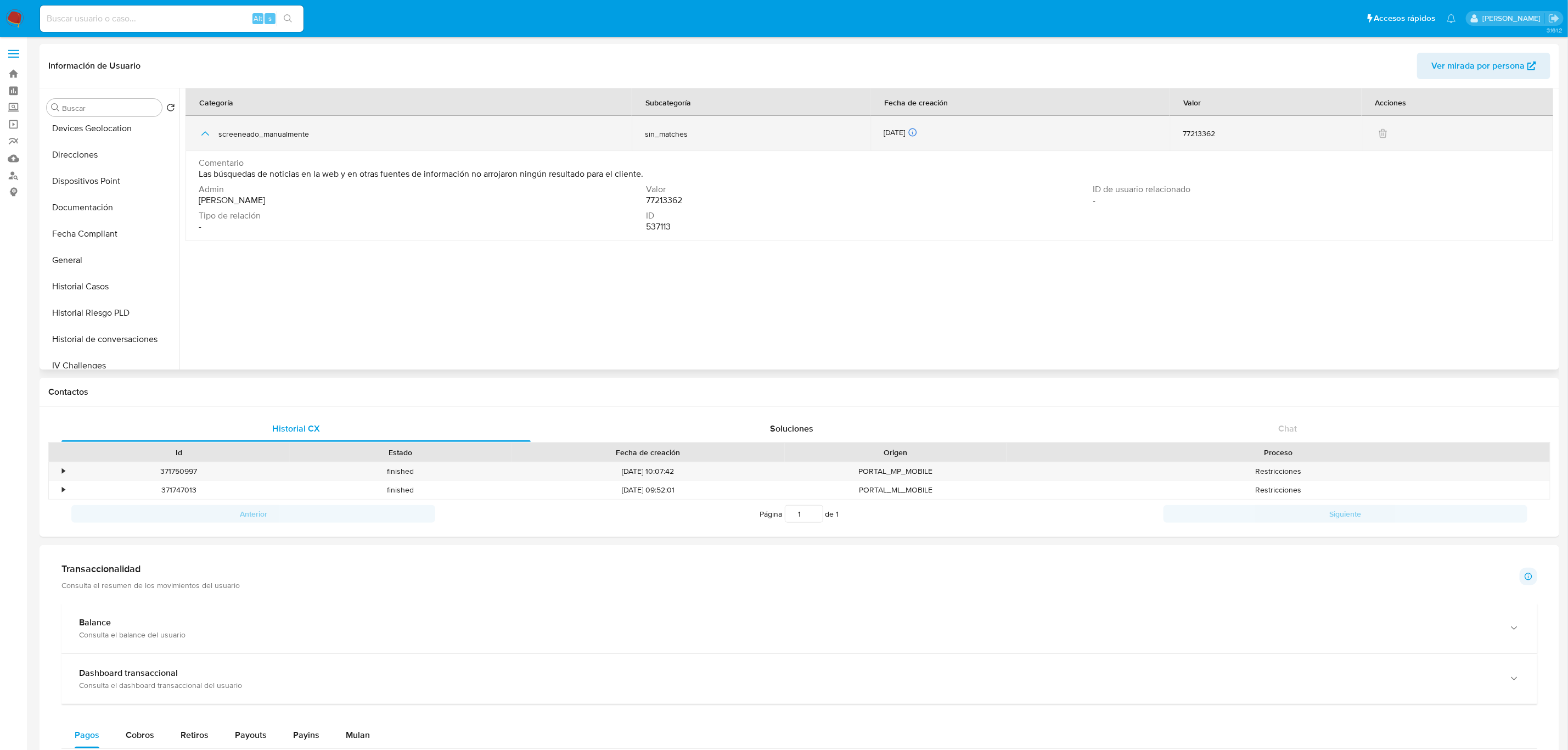
click at [205, 137] on icon "button" at bounding box center [205, 133] width 13 height 13
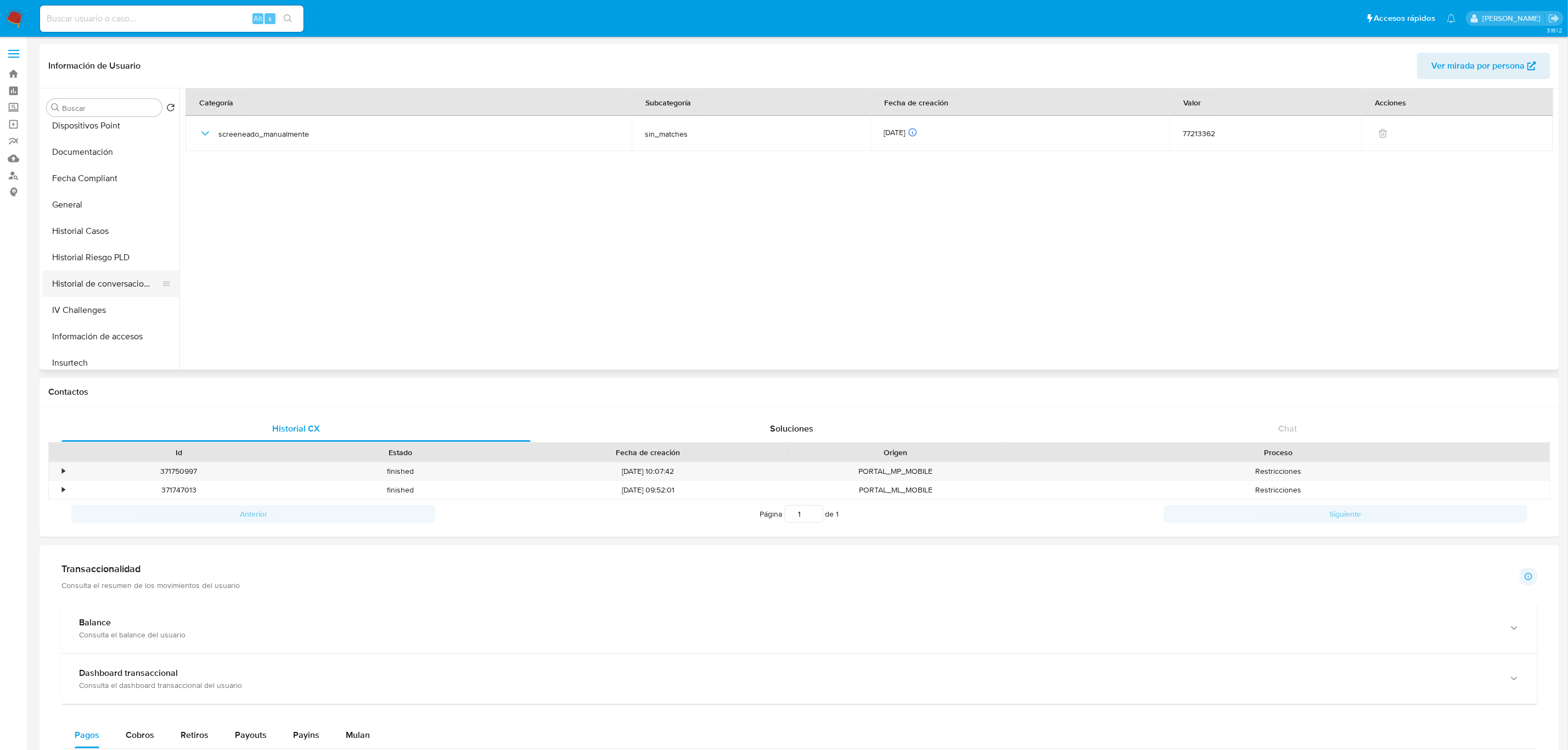
scroll to position [299, 0]
click at [114, 198] on button "Historial Casos" at bounding box center [107, 205] width 129 height 26
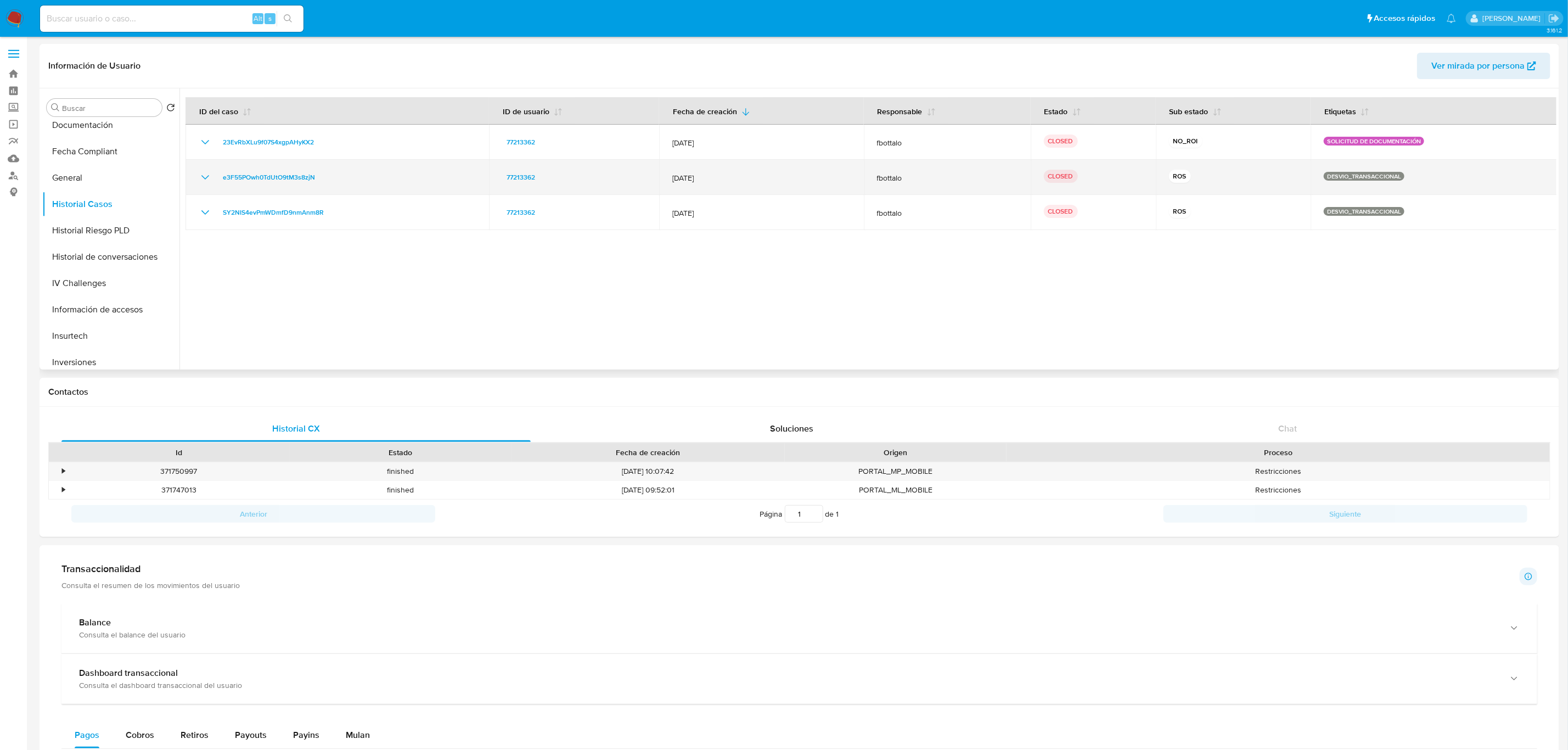
click at [333, 184] on td "e3F55POwh0TdUtO9tM3s8zjN" at bounding box center [337, 177] width 303 height 35
click at [209, 183] on icon "Mostrar/Ocultar" at bounding box center [205, 177] width 13 height 13
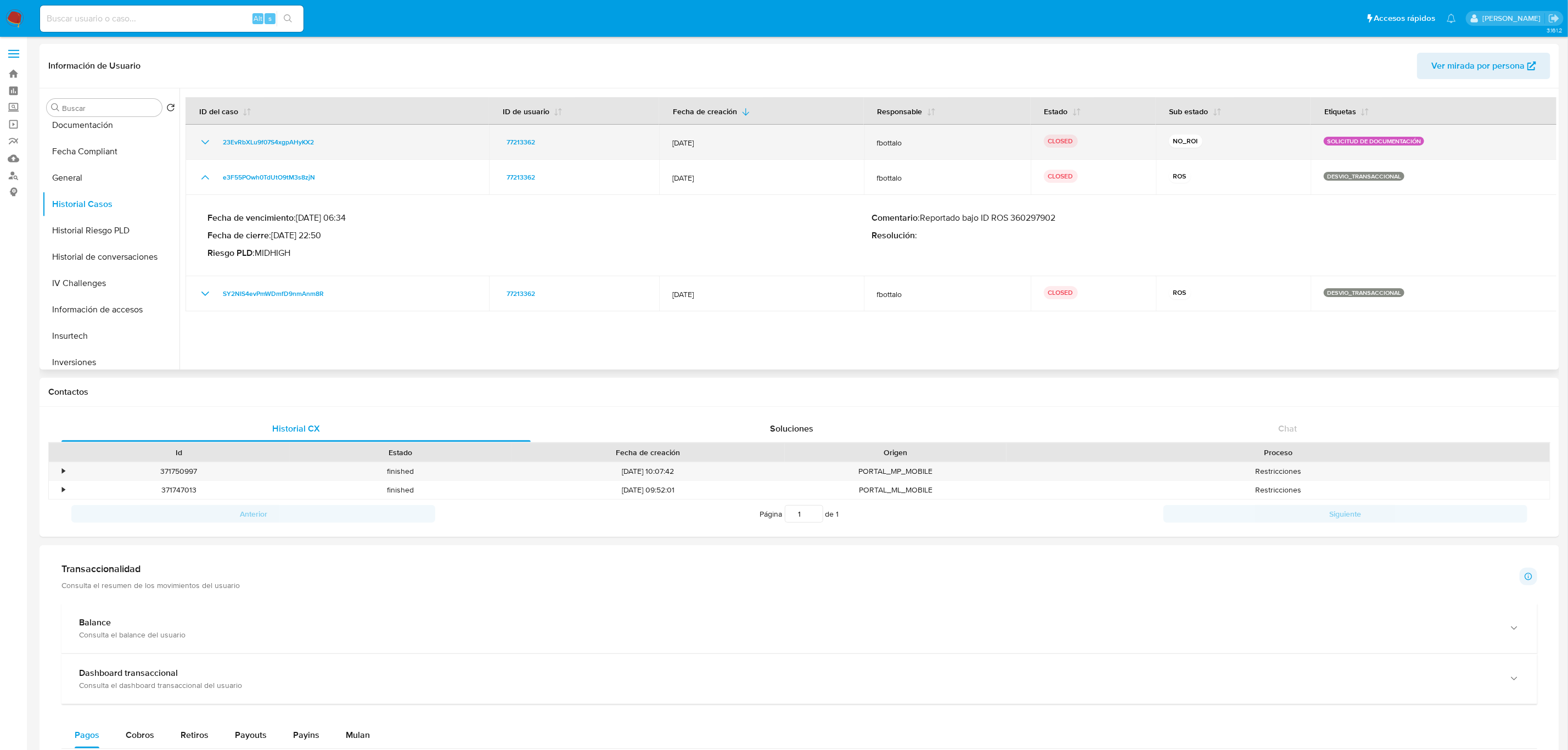
click at [207, 146] on icon "Mostrar/Ocultar" at bounding box center [205, 142] width 13 height 13
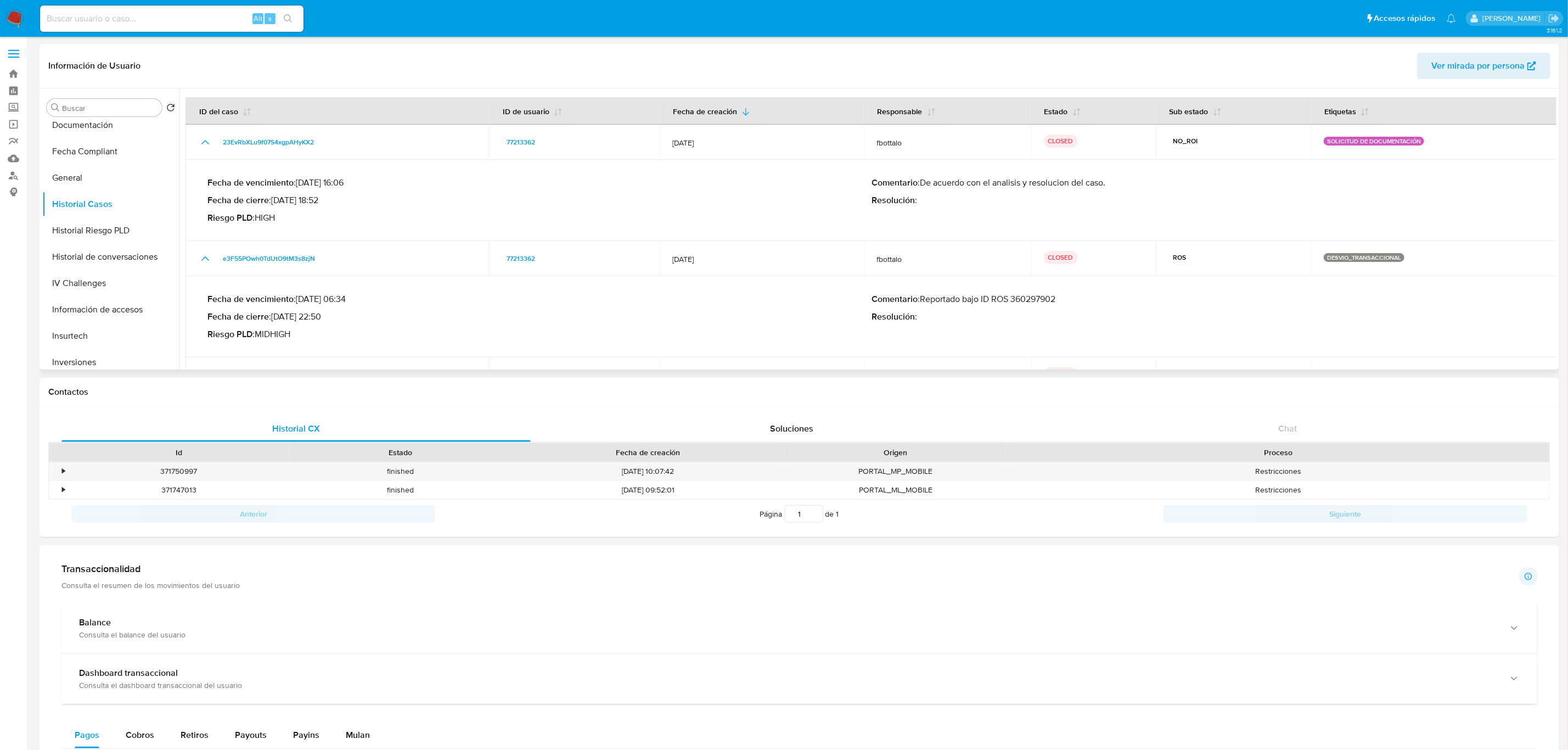
drag, startPoint x: 941, startPoint y: 185, endPoint x: 1077, endPoint y: 194, distance: 136.3
click at [1077, 194] on div "Comentario : De acuerdo con el analisis y resolucion del caso. Resolución :" at bounding box center [1203, 200] width 664 height 46
